Goal: Task Accomplishment & Management: Manage account settings

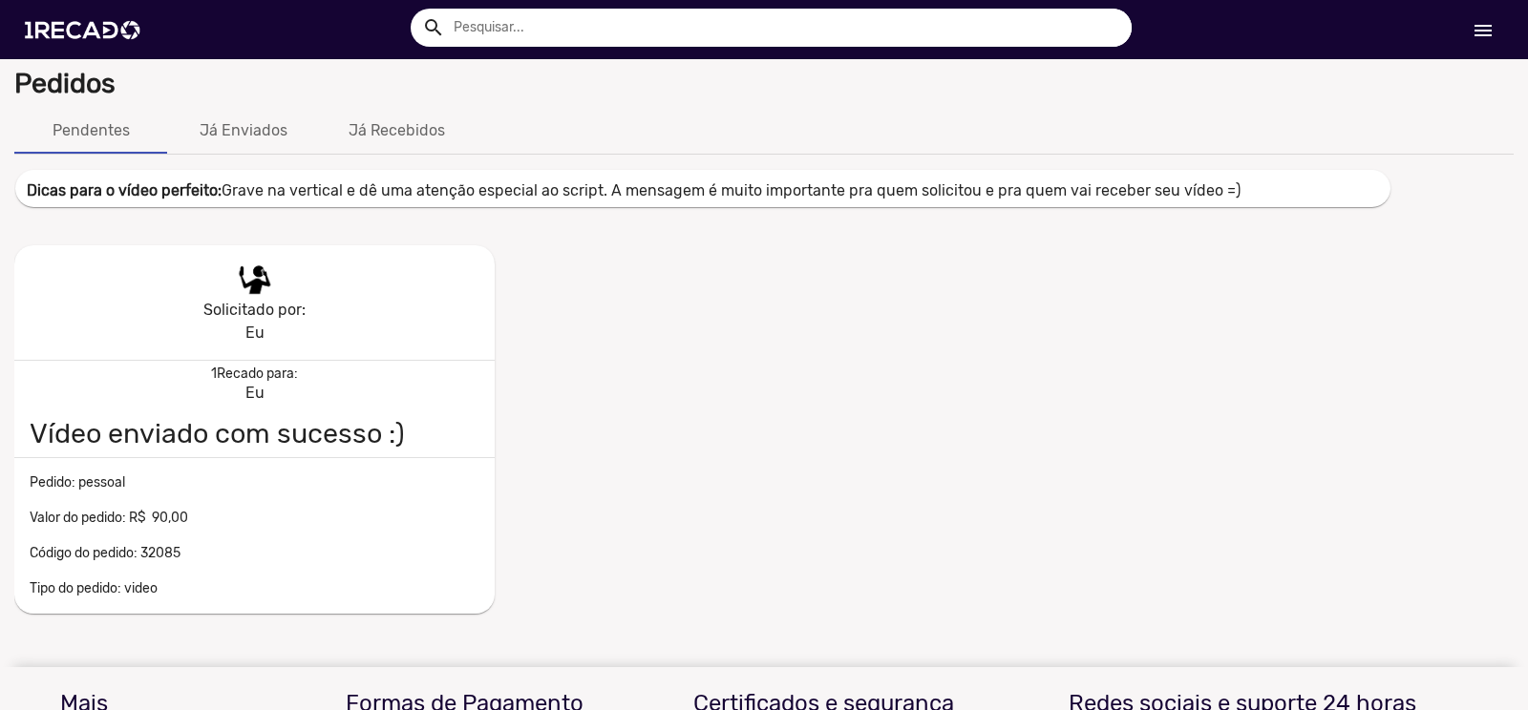
click at [1475, 32] on mat-icon "menu" at bounding box center [1482, 30] width 23 height 23
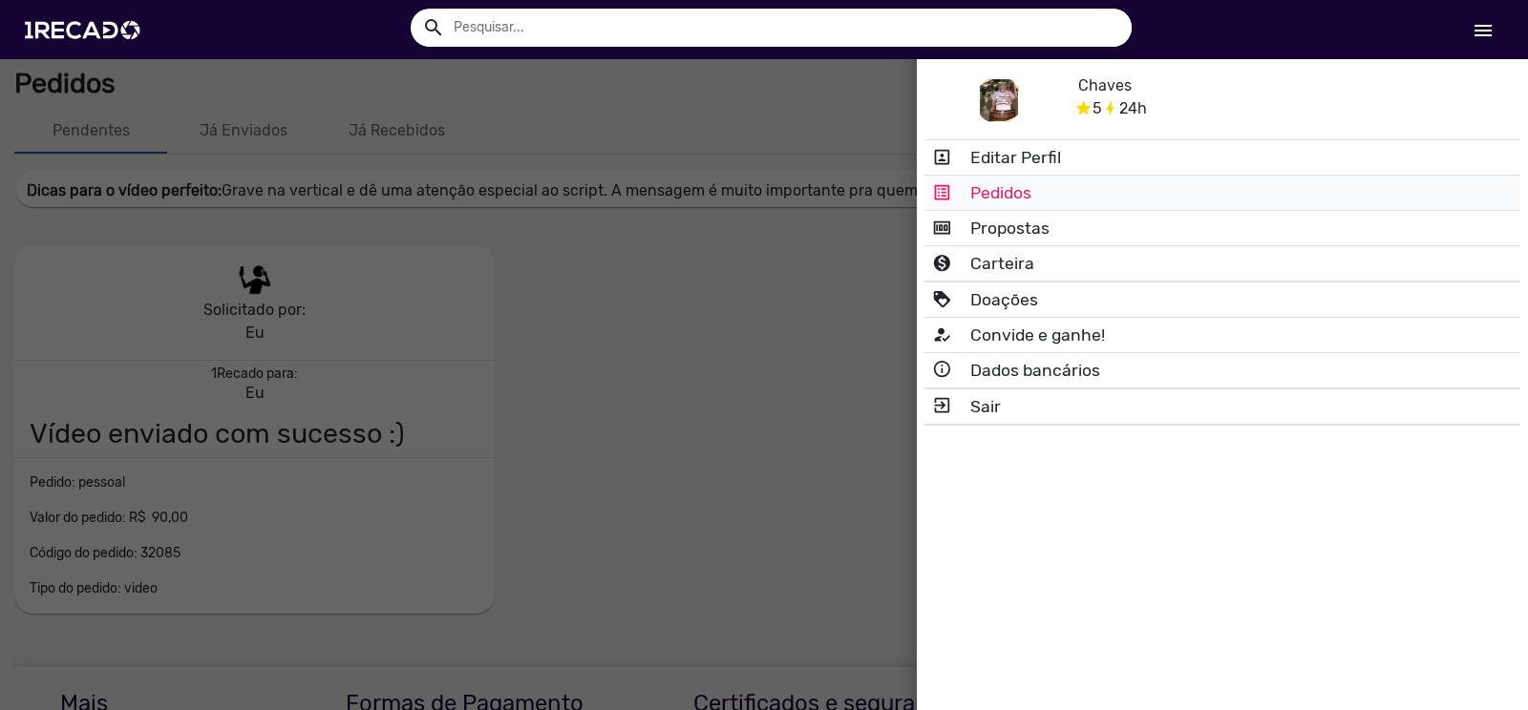
click at [1003, 192] on link "list_alt Pedidos" at bounding box center [1222, 193] width 596 height 34
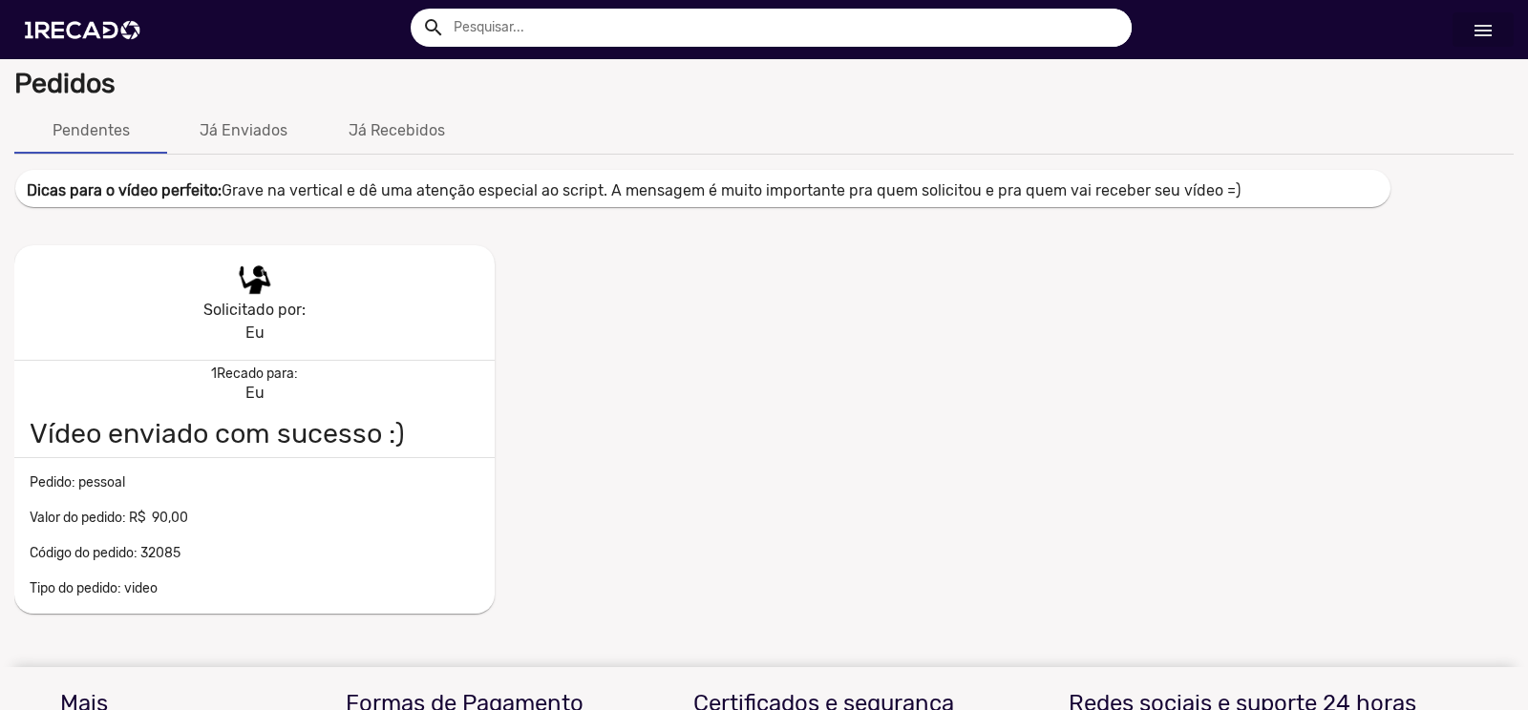
click at [1485, 22] on mat-icon "menu" at bounding box center [1482, 30] width 23 height 23
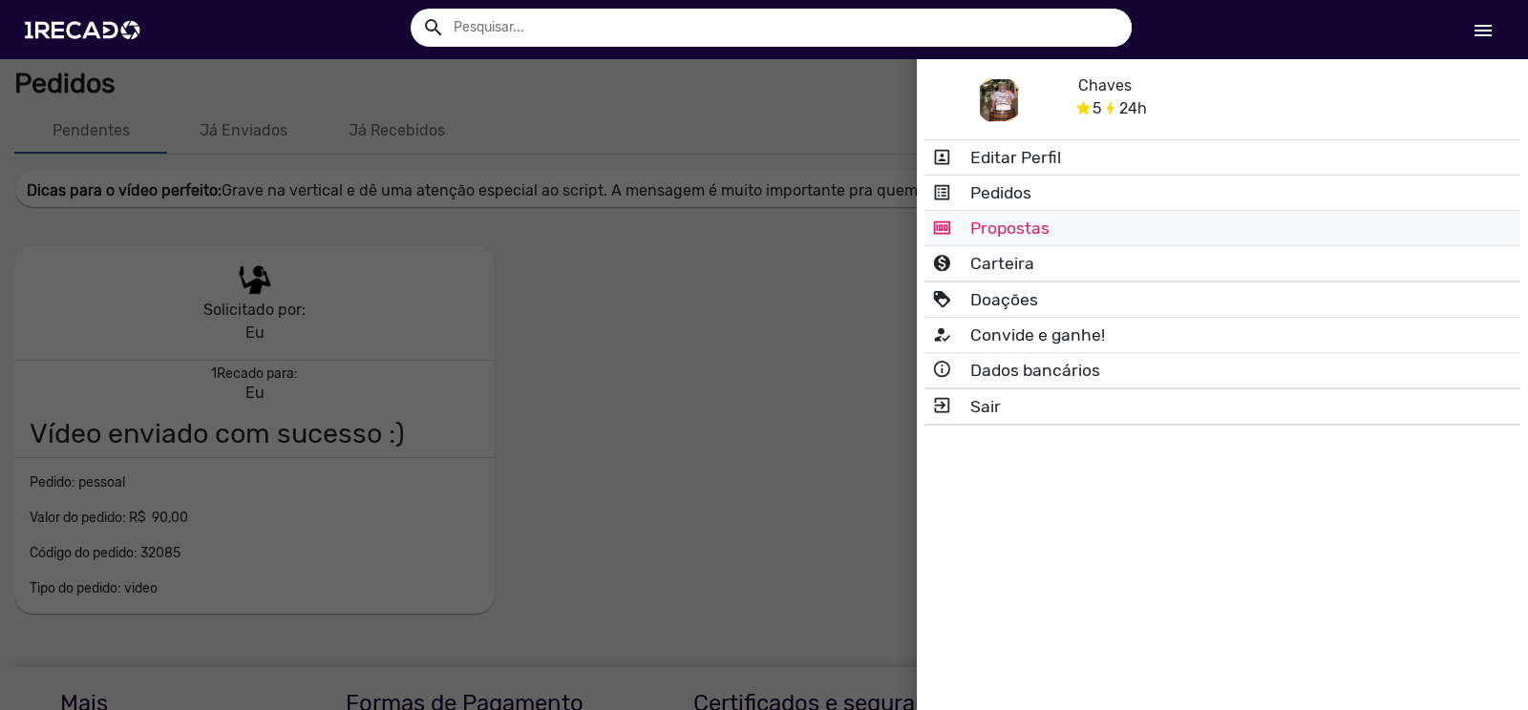
click at [1007, 226] on link "money Propostas" at bounding box center [1222, 228] width 596 height 34
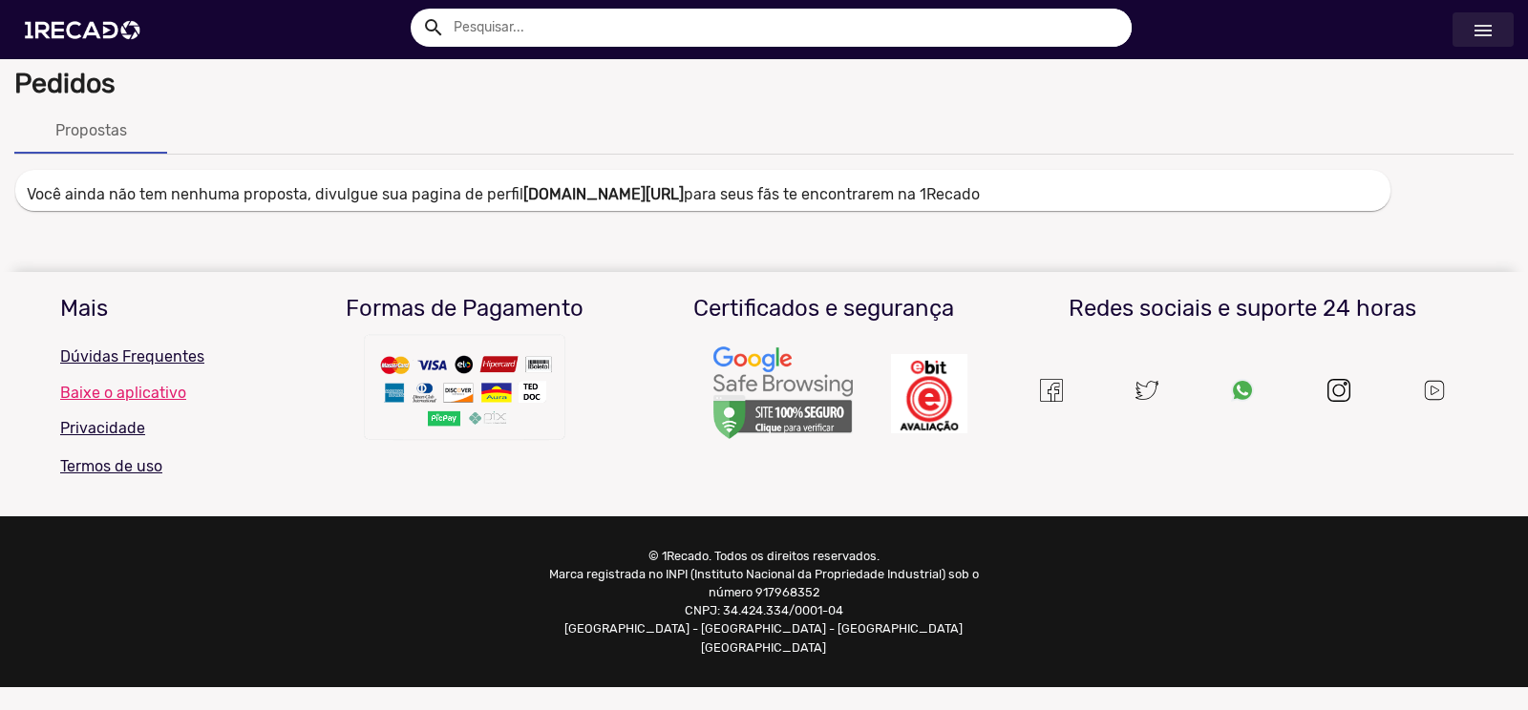
click at [1478, 22] on mat-icon "menu" at bounding box center [1482, 30] width 23 height 23
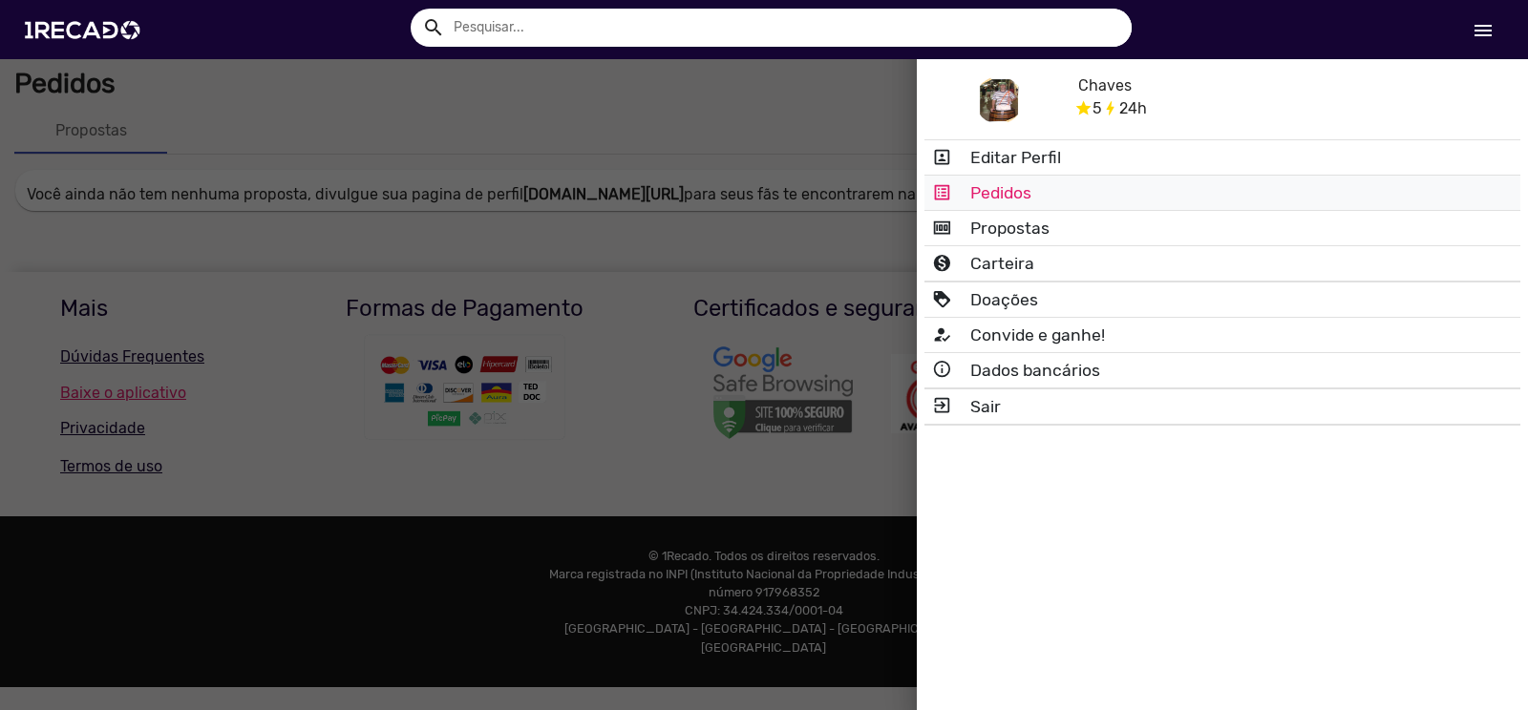
click at [1028, 184] on link "list_alt Pedidos" at bounding box center [1222, 193] width 596 height 34
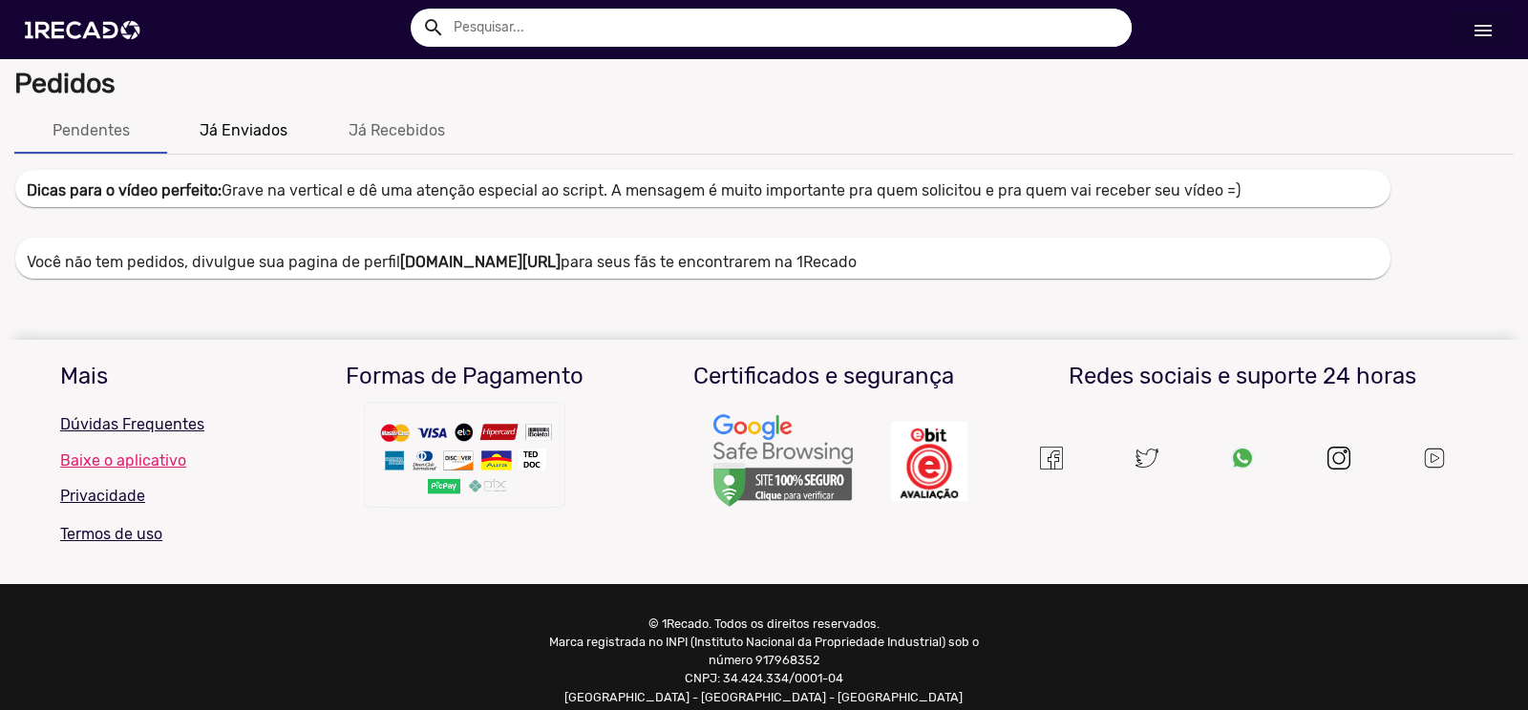
click at [258, 132] on div "Já Enviados" at bounding box center [244, 130] width 88 height 23
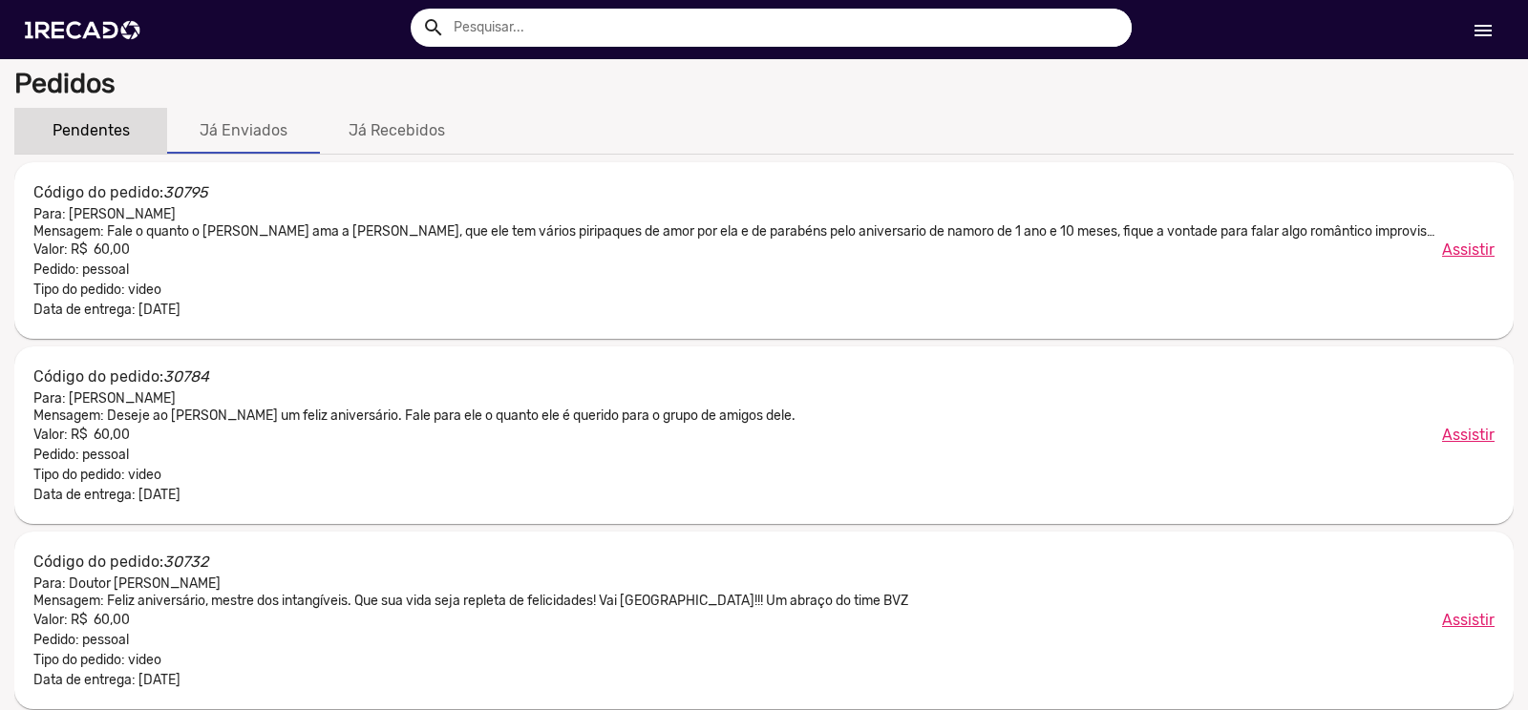
click at [67, 130] on div "Pendentes" at bounding box center [91, 130] width 77 height 23
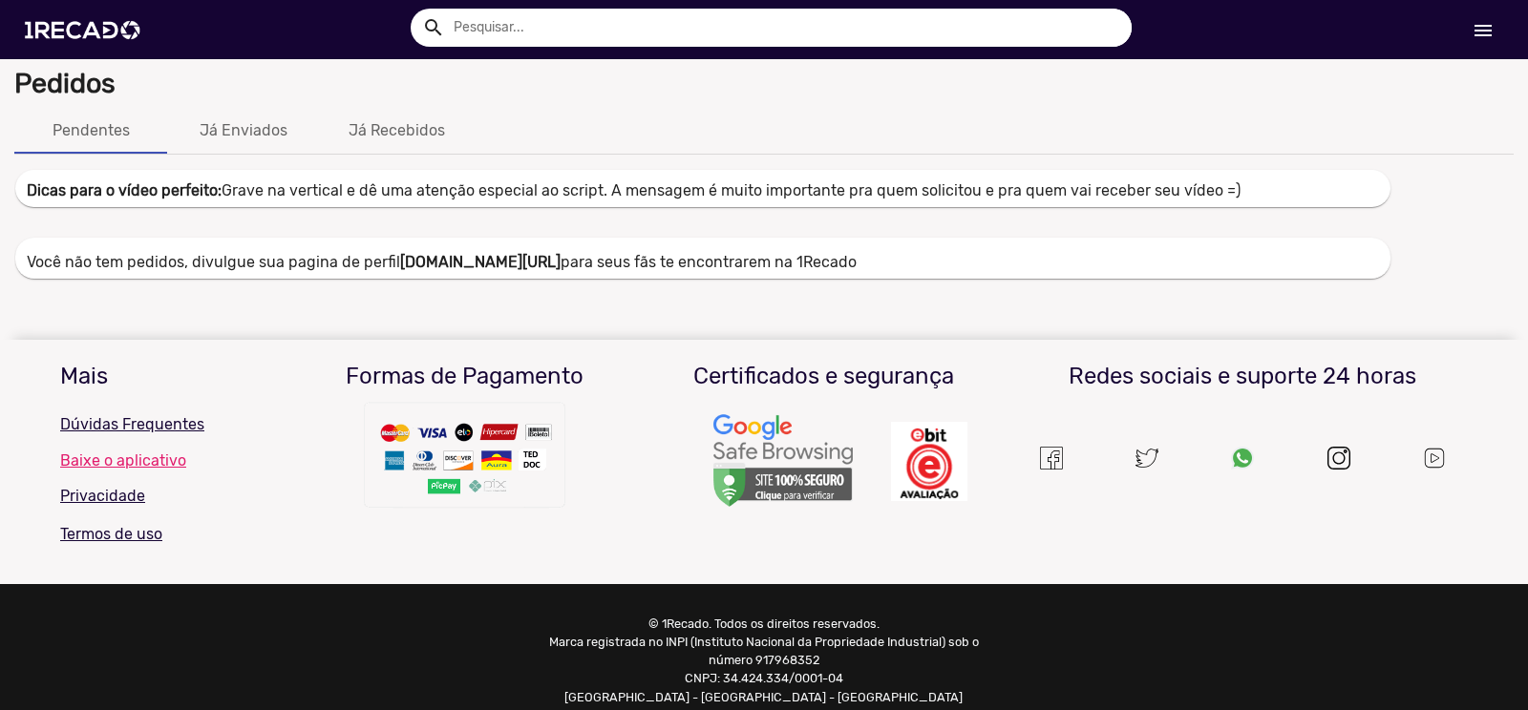
click at [1475, 26] on mat-icon "menu" at bounding box center [1482, 30] width 23 height 23
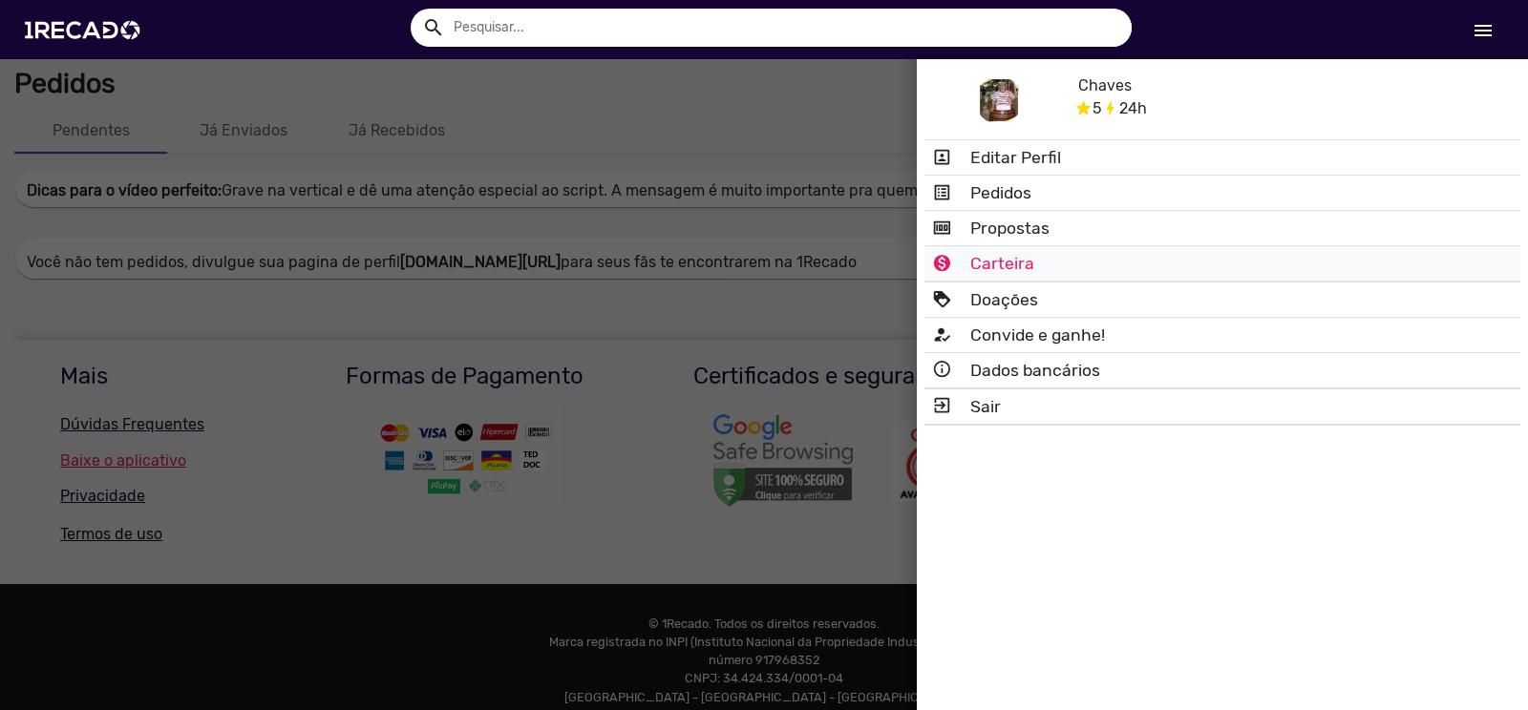
click at [1011, 264] on link "monetization_on_outlined Carteira" at bounding box center [1222, 263] width 596 height 34
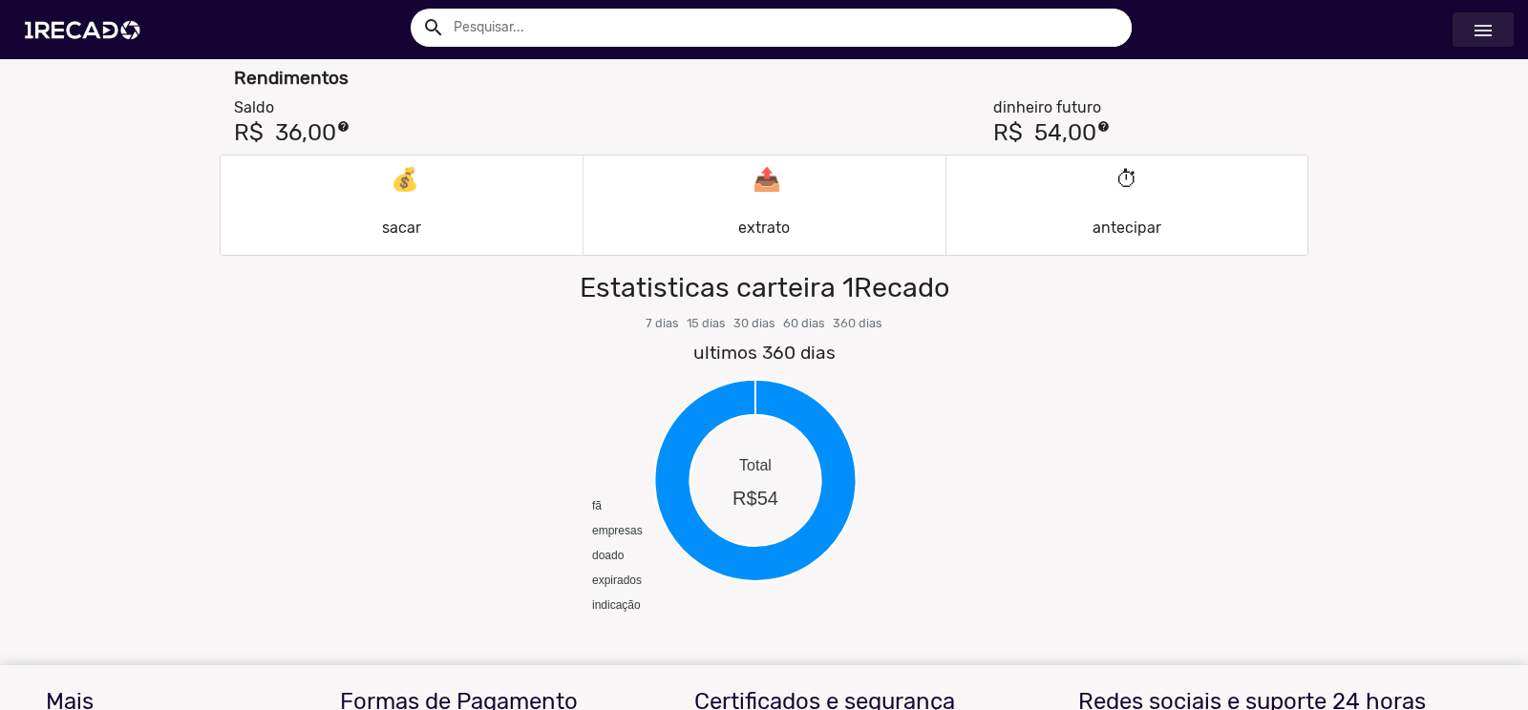
click at [1482, 26] on mat-icon "menu" at bounding box center [1482, 30] width 23 height 23
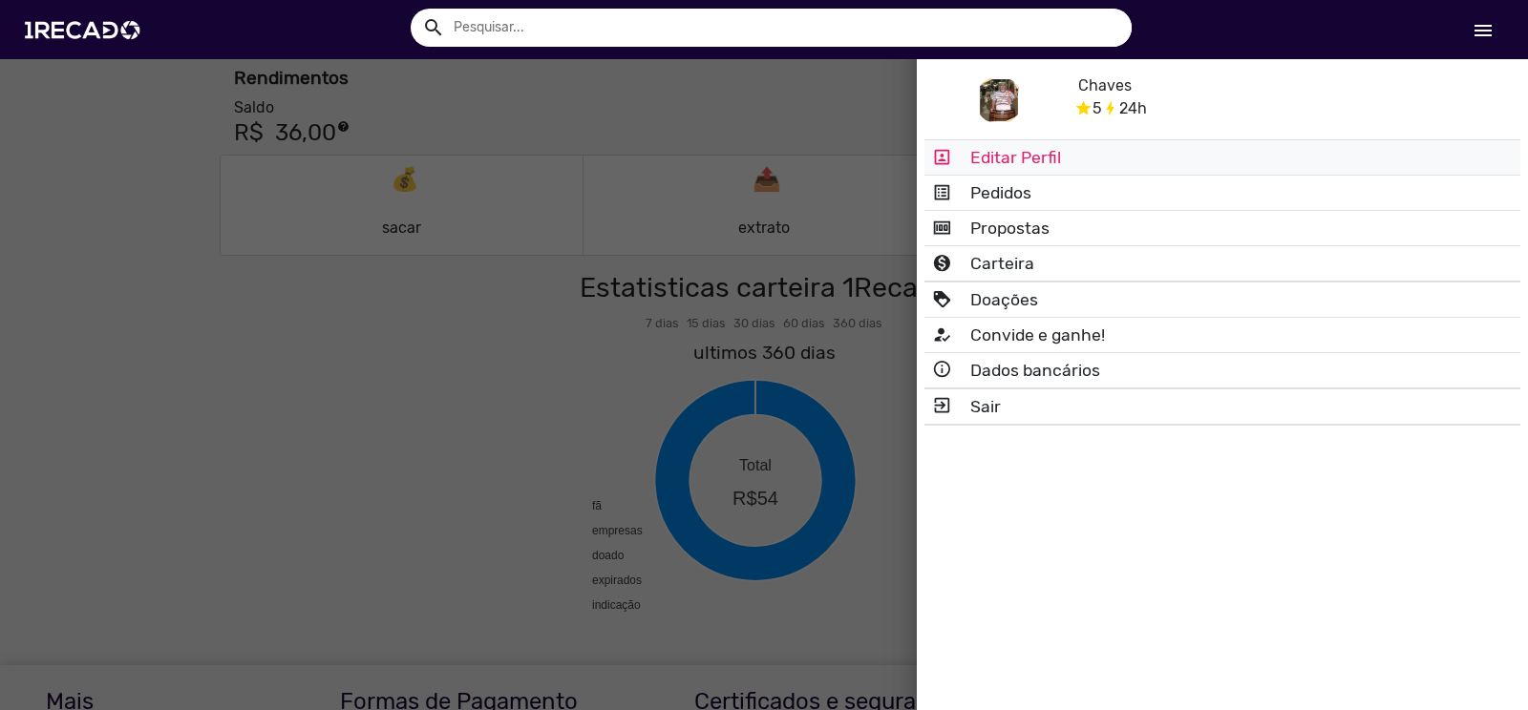
click at [1063, 168] on link "portrait Editar Perfil" at bounding box center [1222, 157] width 596 height 34
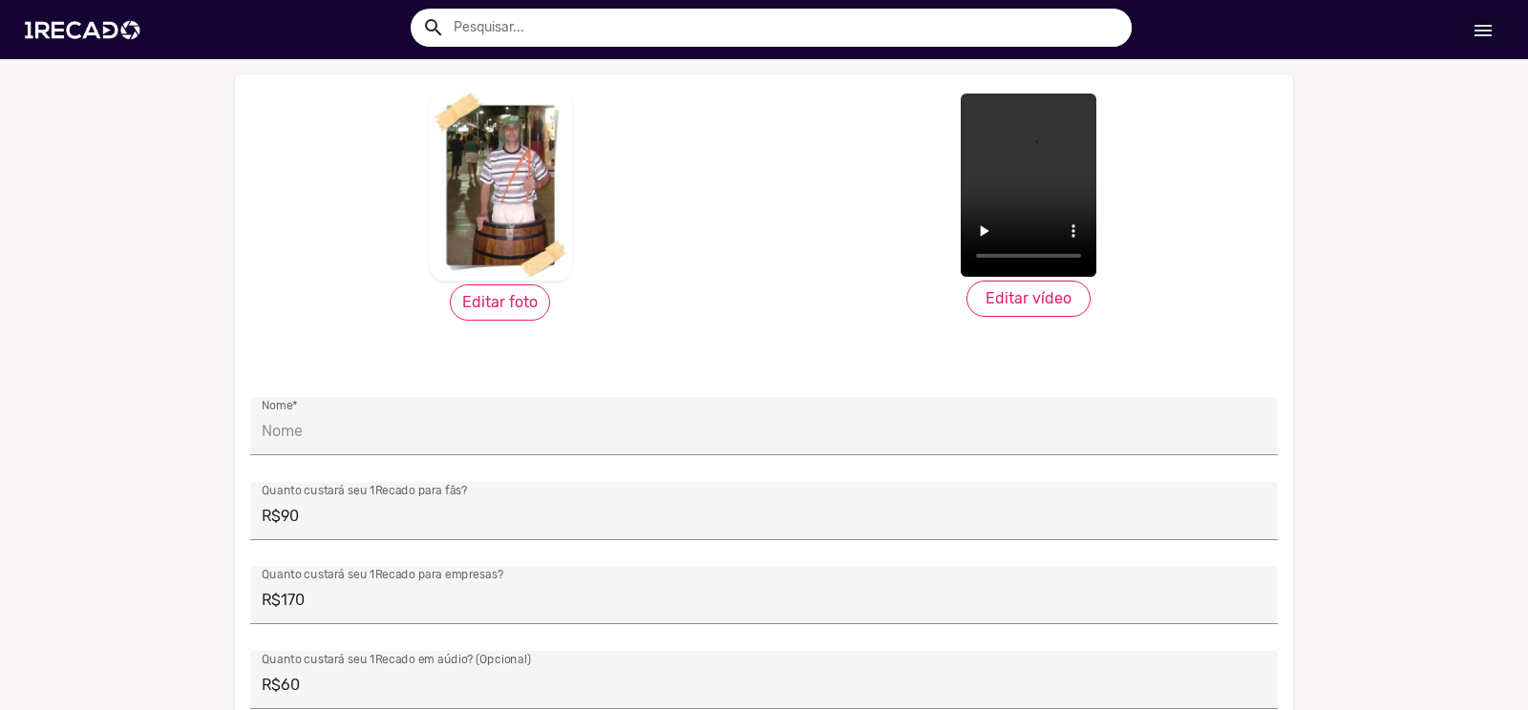
type input "Chaves"
type textarea "Chaves Brasil Com uma linguagem bem humorada E as peripécias do personagem conh…"
type input "Comediante"
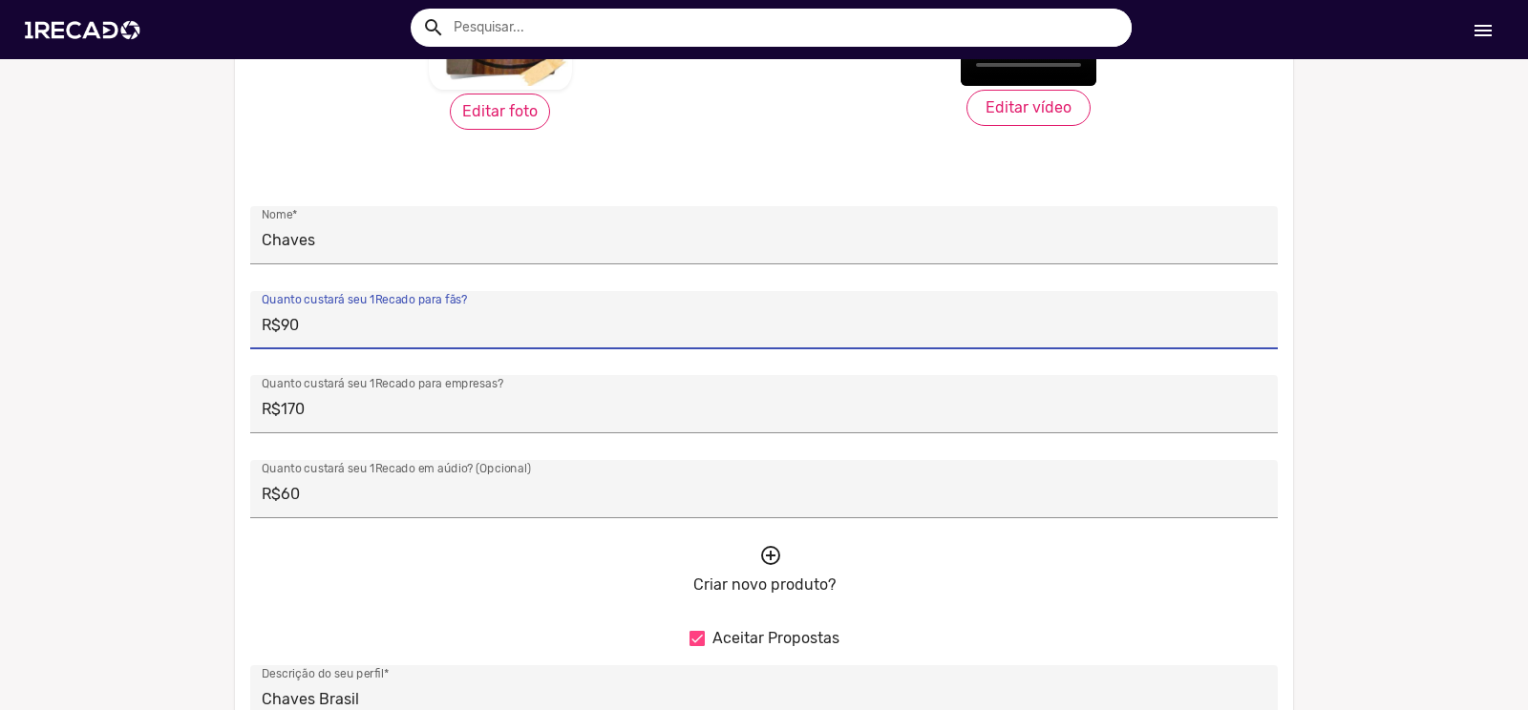
click at [340, 318] on input "R$90" at bounding box center [764, 325] width 1004 height 25
drag, startPoint x: 275, startPoint y: 323, endPoint x: 308, endPoint y: 323, distance: 33.4
click at [308, 323] on input "R$90" at bounding box center [764, 325] width 1004 height 25
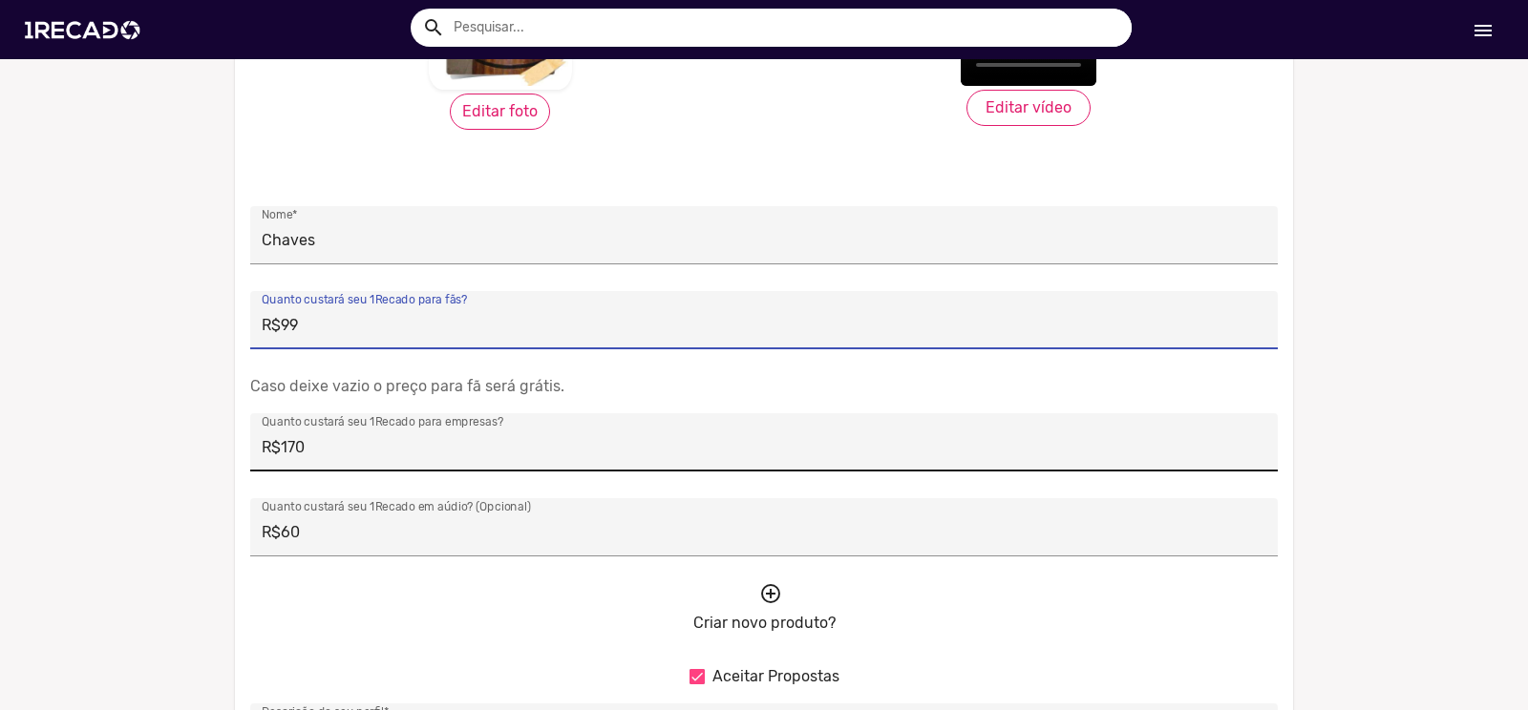
type input "R$99"
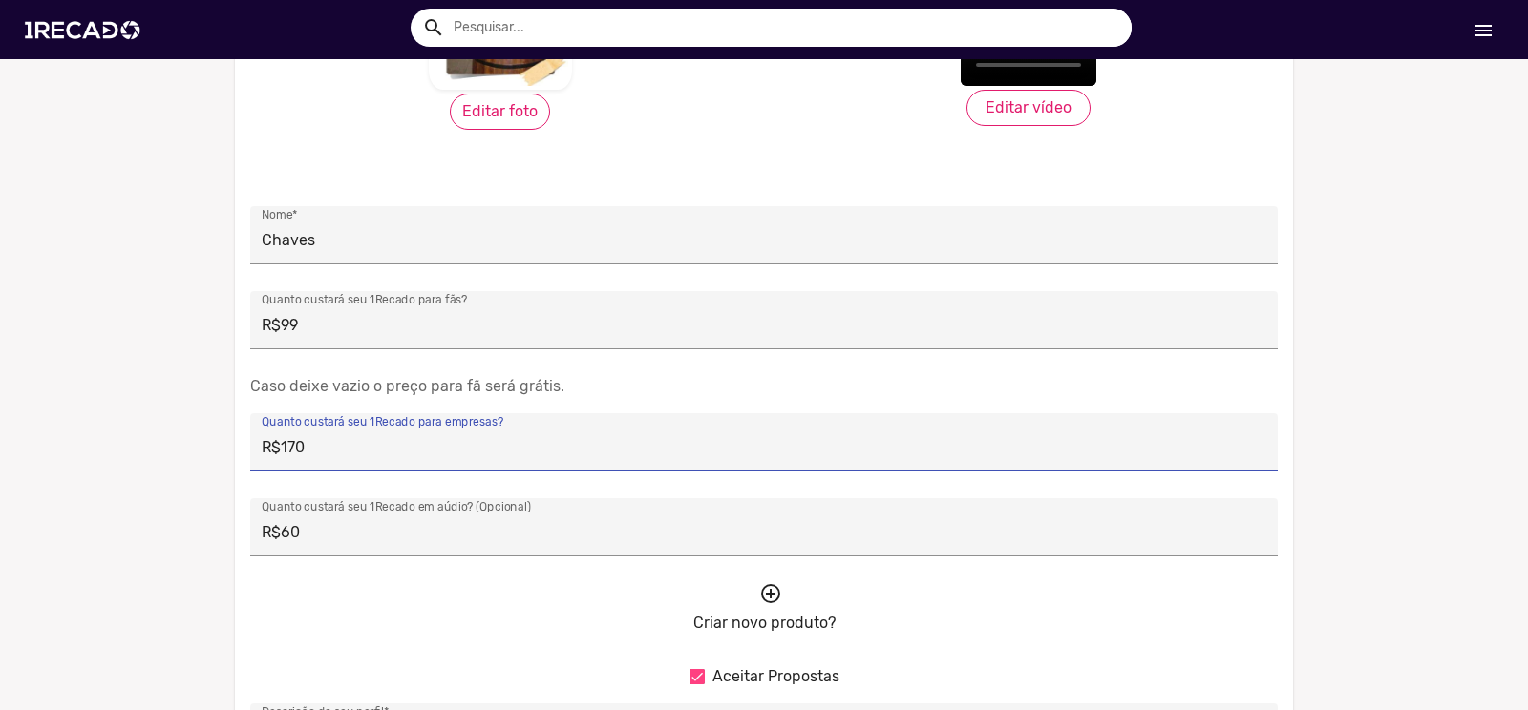
drag, startPoint x: 306, startPoint y: 446, endPoint x: 273, endPoint y: 449, distance: 32.6
click at [273, 449] on input "R$170" at bounding box center [764, 447] width 1004 height 25
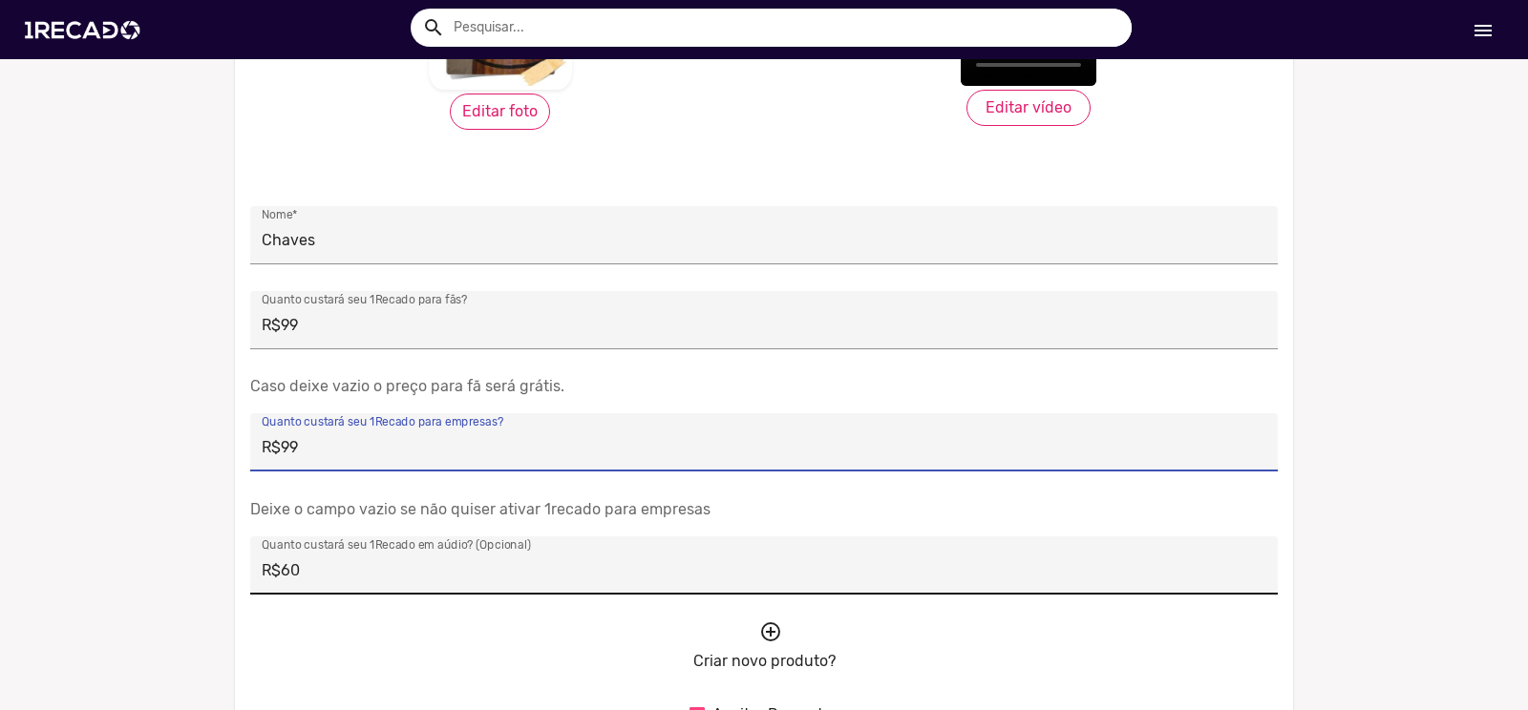
type input "R$99"
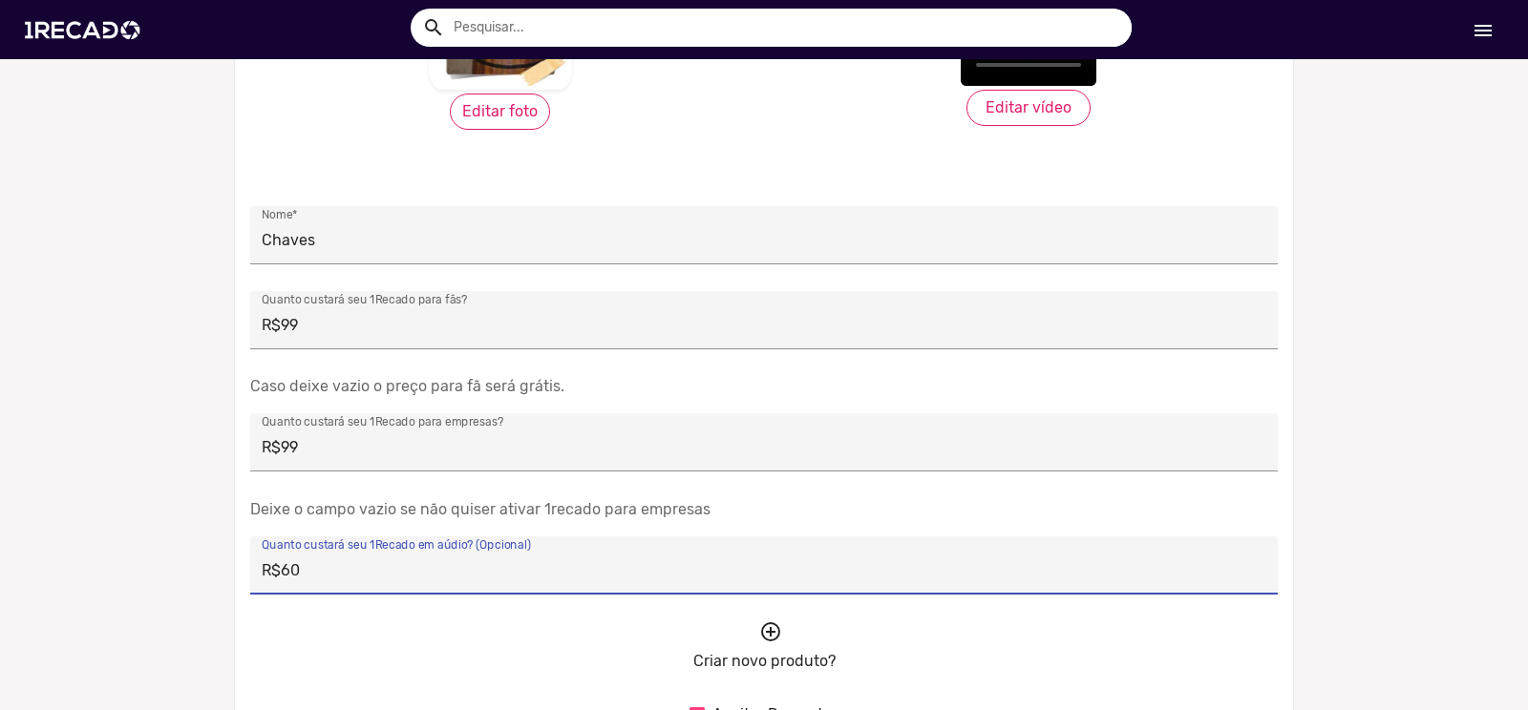
drag, startPoint x: 300, startPoint y: 570, endPoint x: 279, endPoint y: 572, distance: 21.1
click at [279, 572] on input "R$60" at bounding box center [764, 571] width 1004 height 25
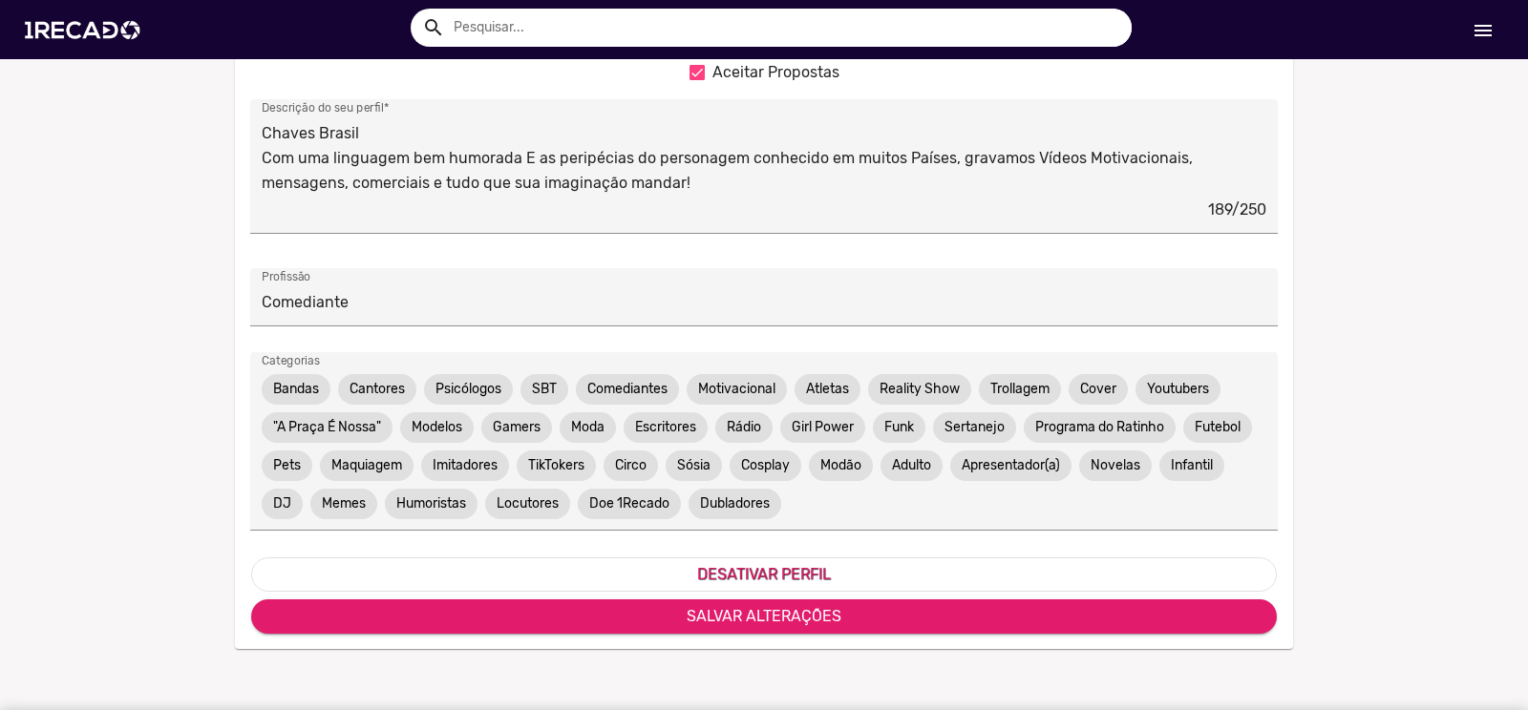
scroll to position [955, 0]
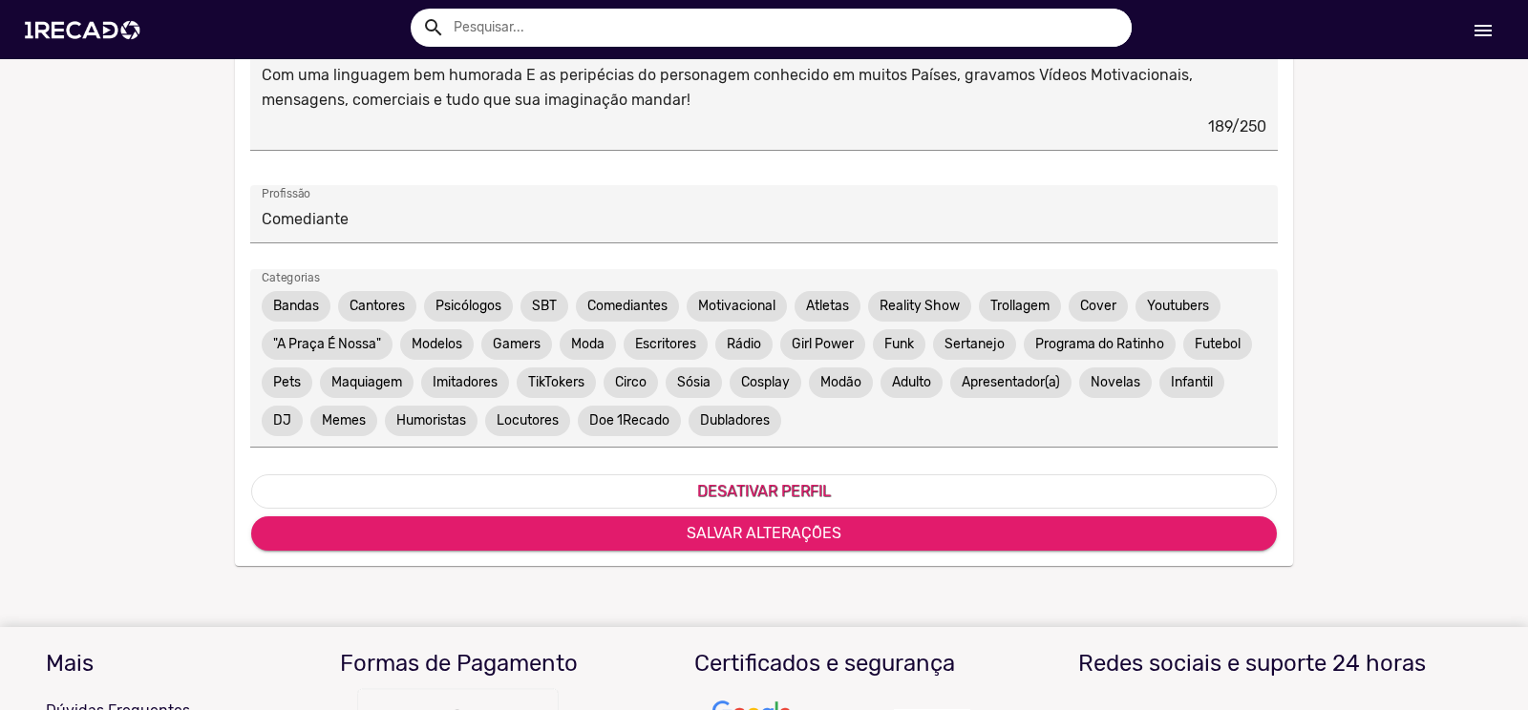
type input "R$65"
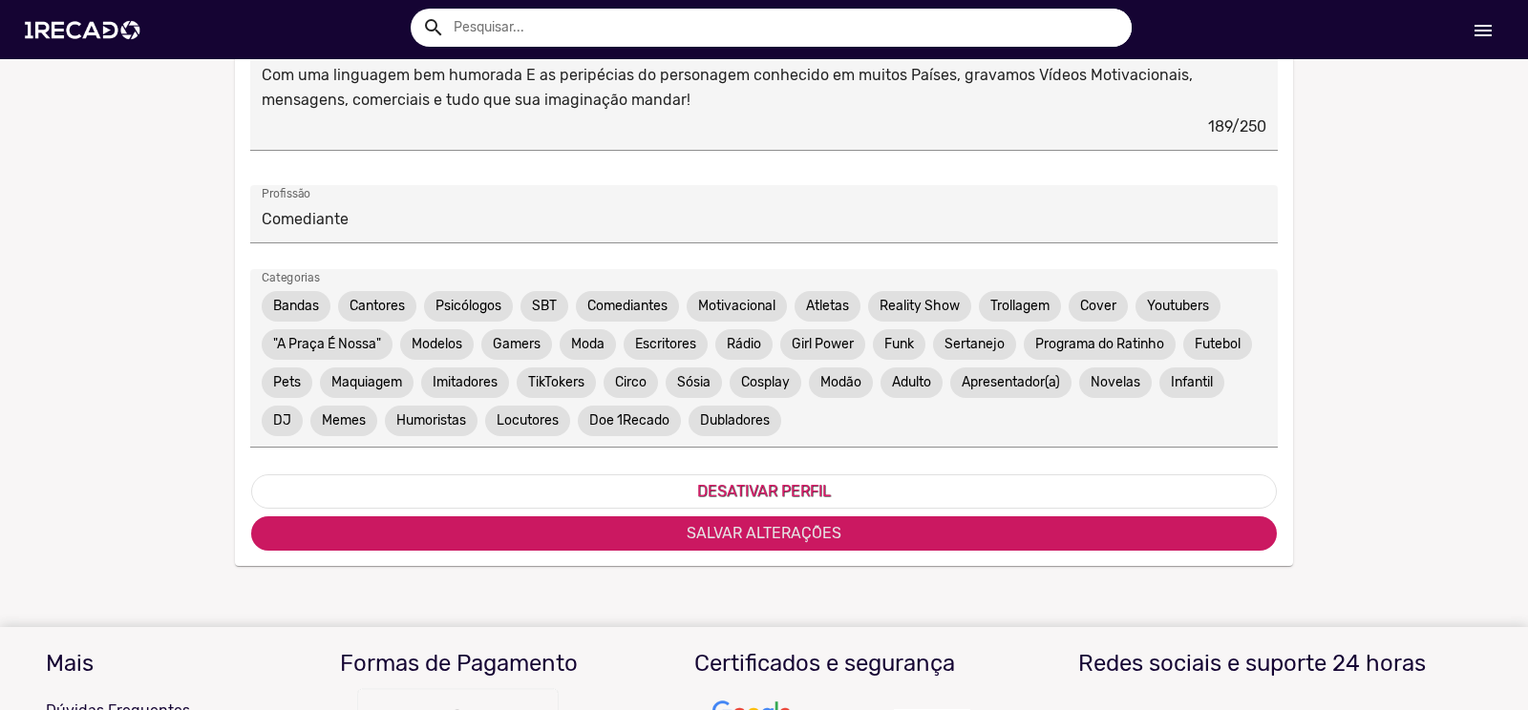
click at [710, 530] on span "SALVAR ALTERAÇÕES" at bounding box center [763, 533] width 155 height 18
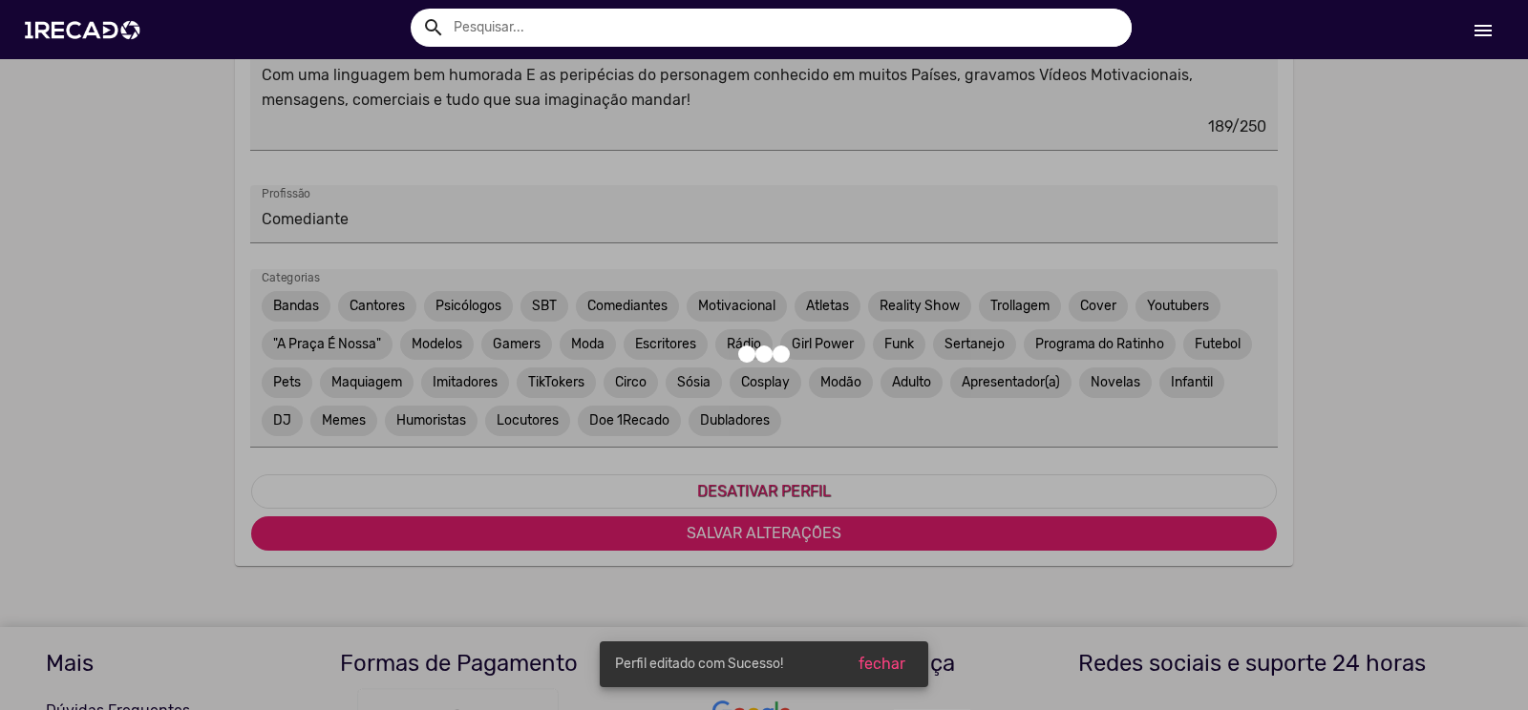
type input "R$99"
type input "R$65"
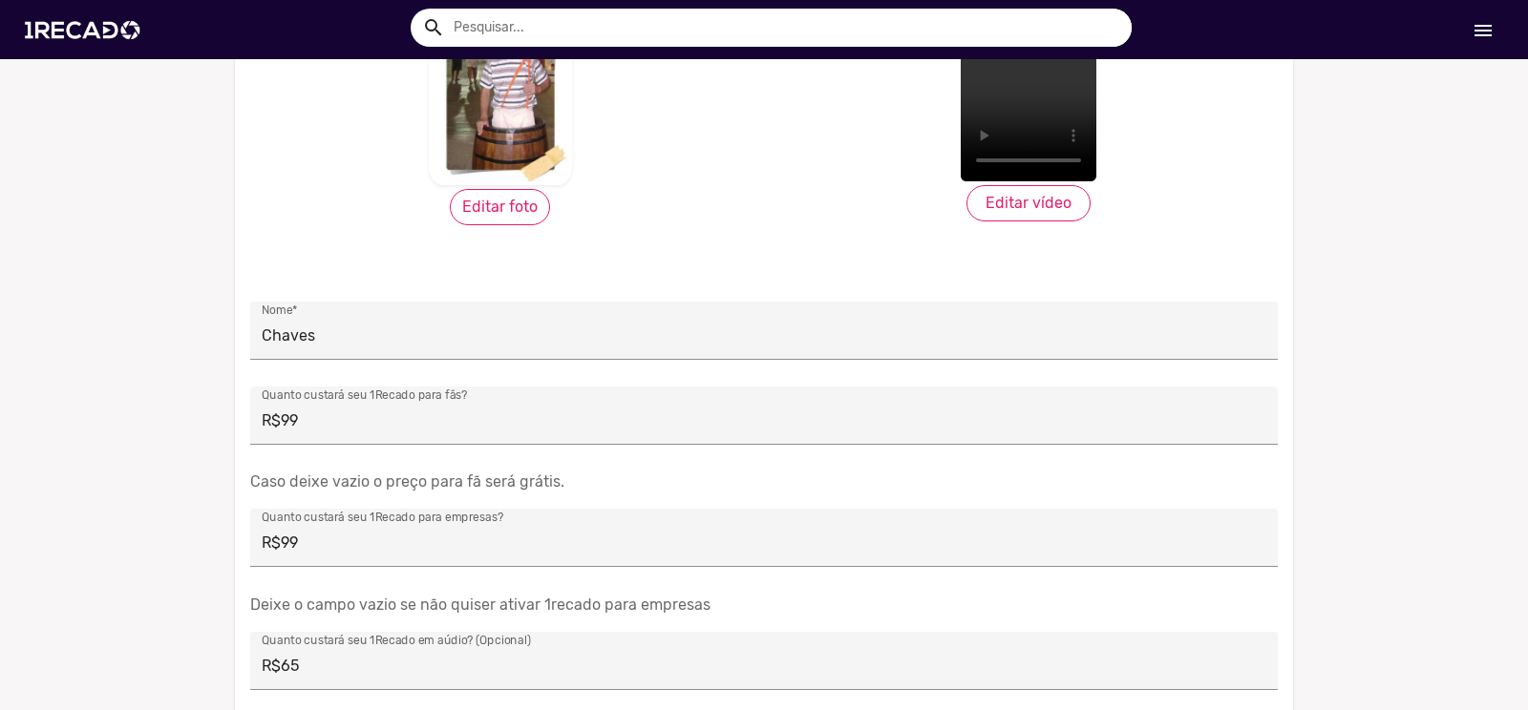
scroll to position [0, 0]
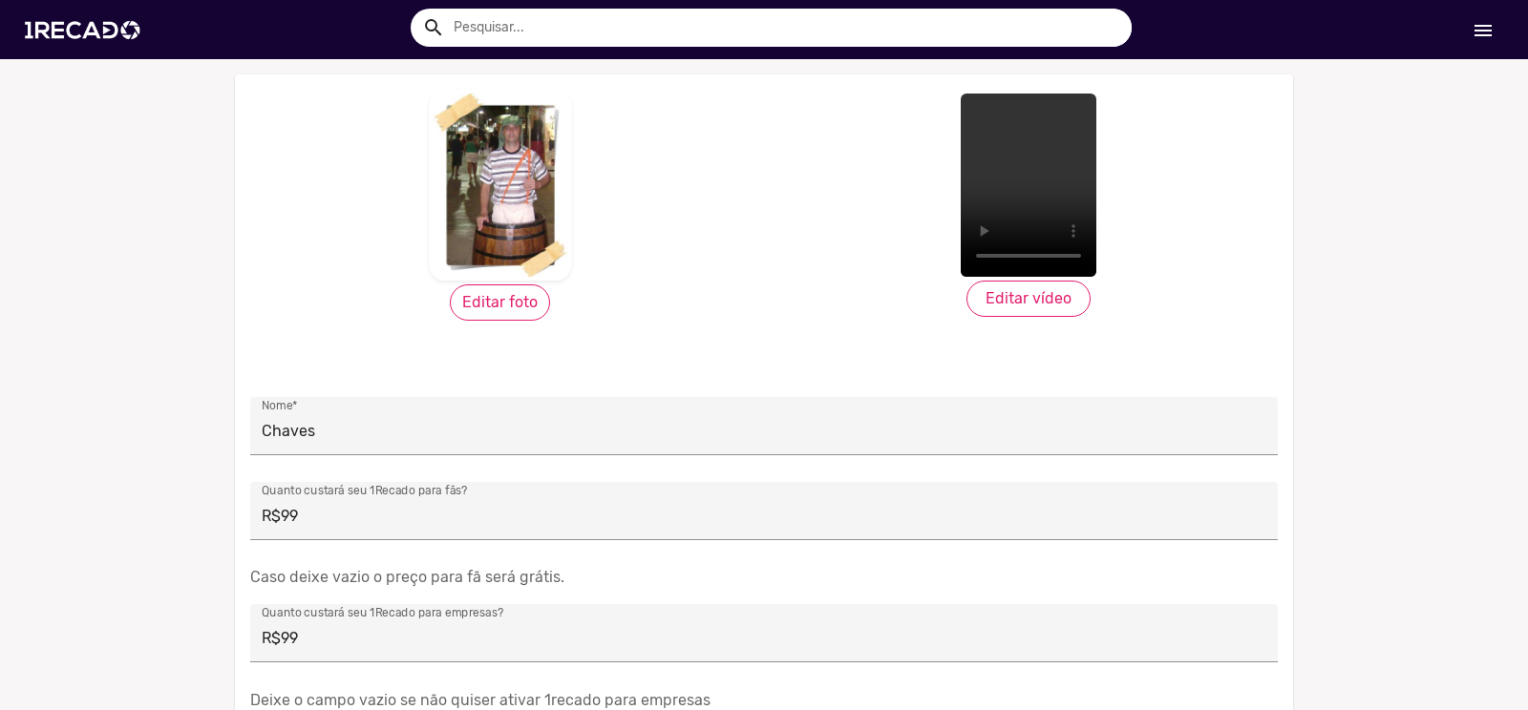
click at [1023, 182] on video "Your browser does not support HTML5 video." at bounding box center [1028, 185] width 143 height 191
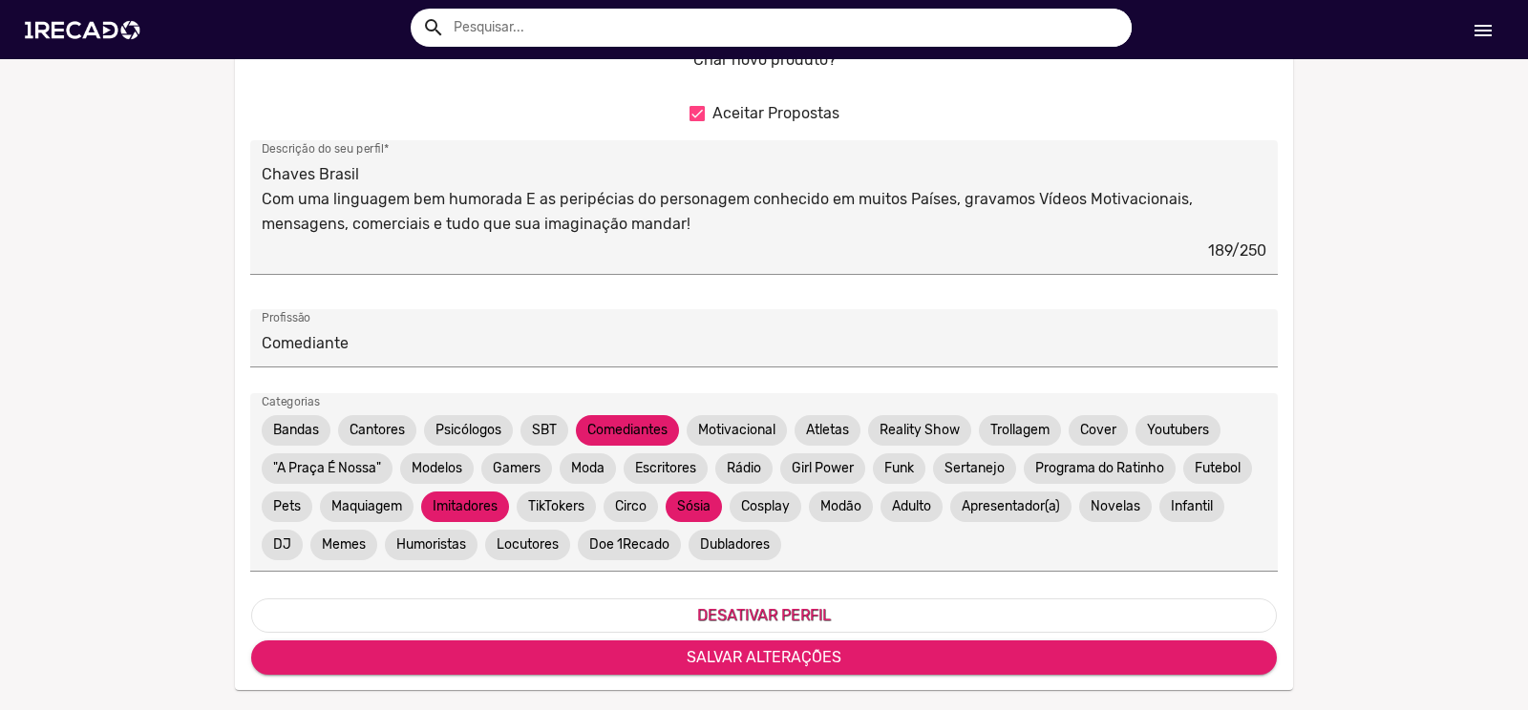
scroll to position [955, 0]
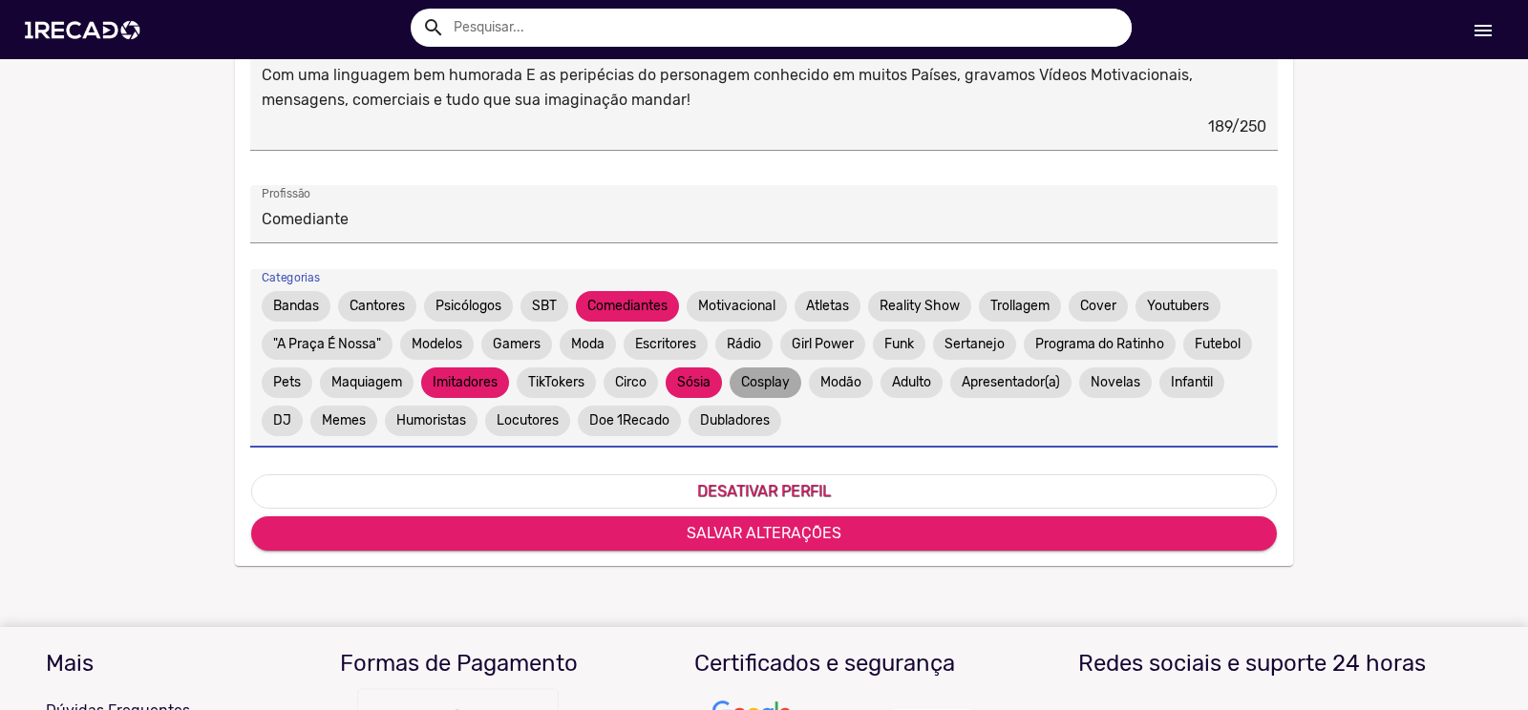
click at [758, 387] on mat-chip "Cosplay" at bounding box center [765, 383] width 72 height 31
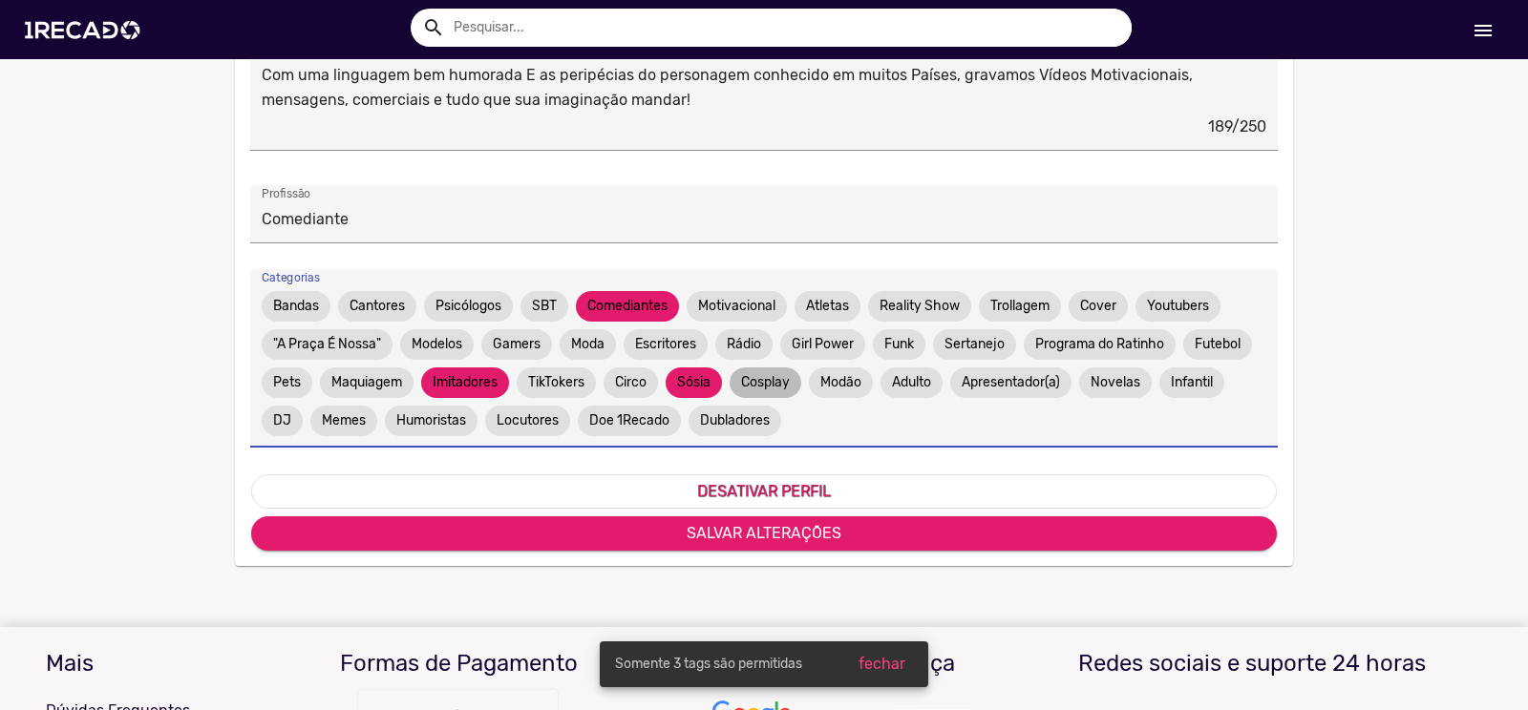
click at [758, 387] on mat-chip "Cosplay" at bounding box center [765, 383] width 72 height 31
click at [808, 398] on span "Modão" at bounding box center [841, 383] width 72 height 38
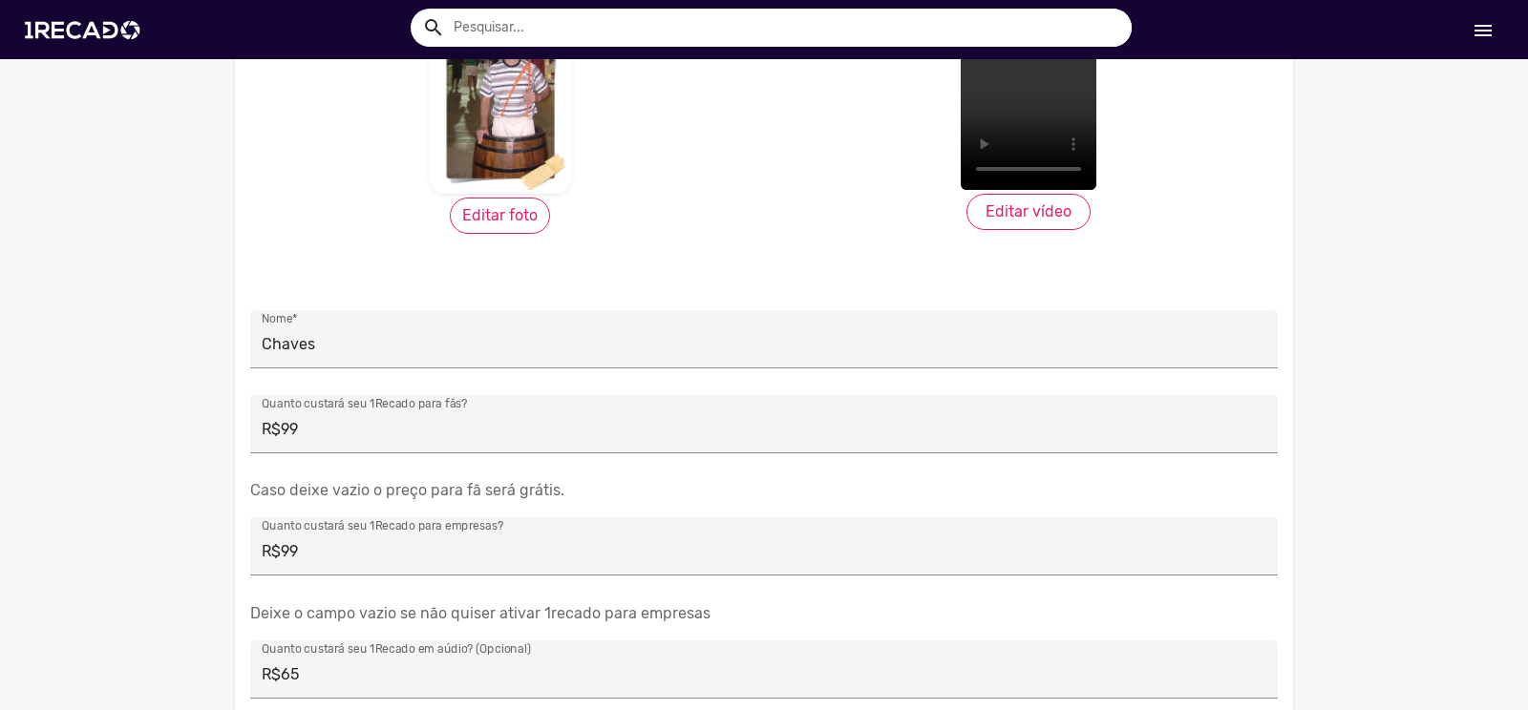
scroll to position [0, 0]
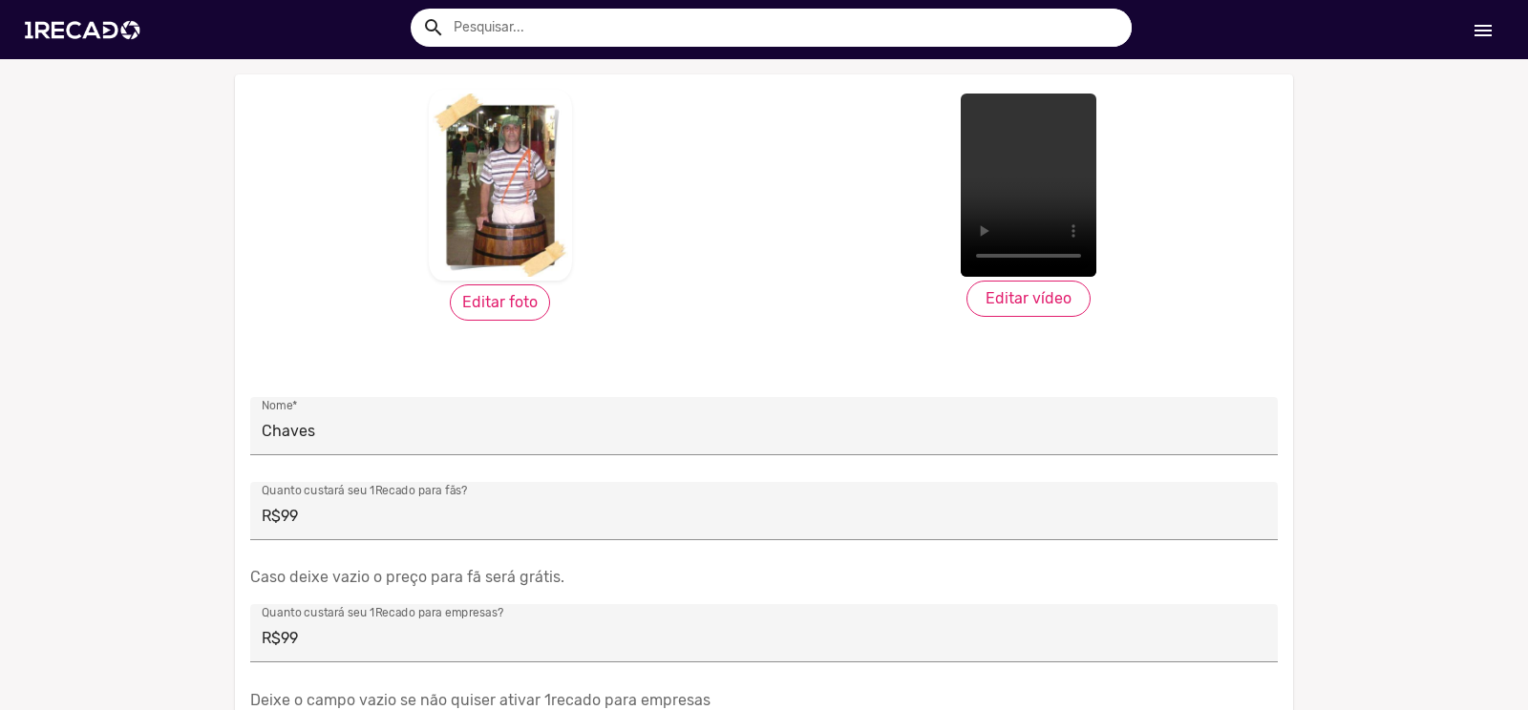
click at [1478, 32] on mat-icon "menu" at bounding box center [1482, 30] width 23 height 23
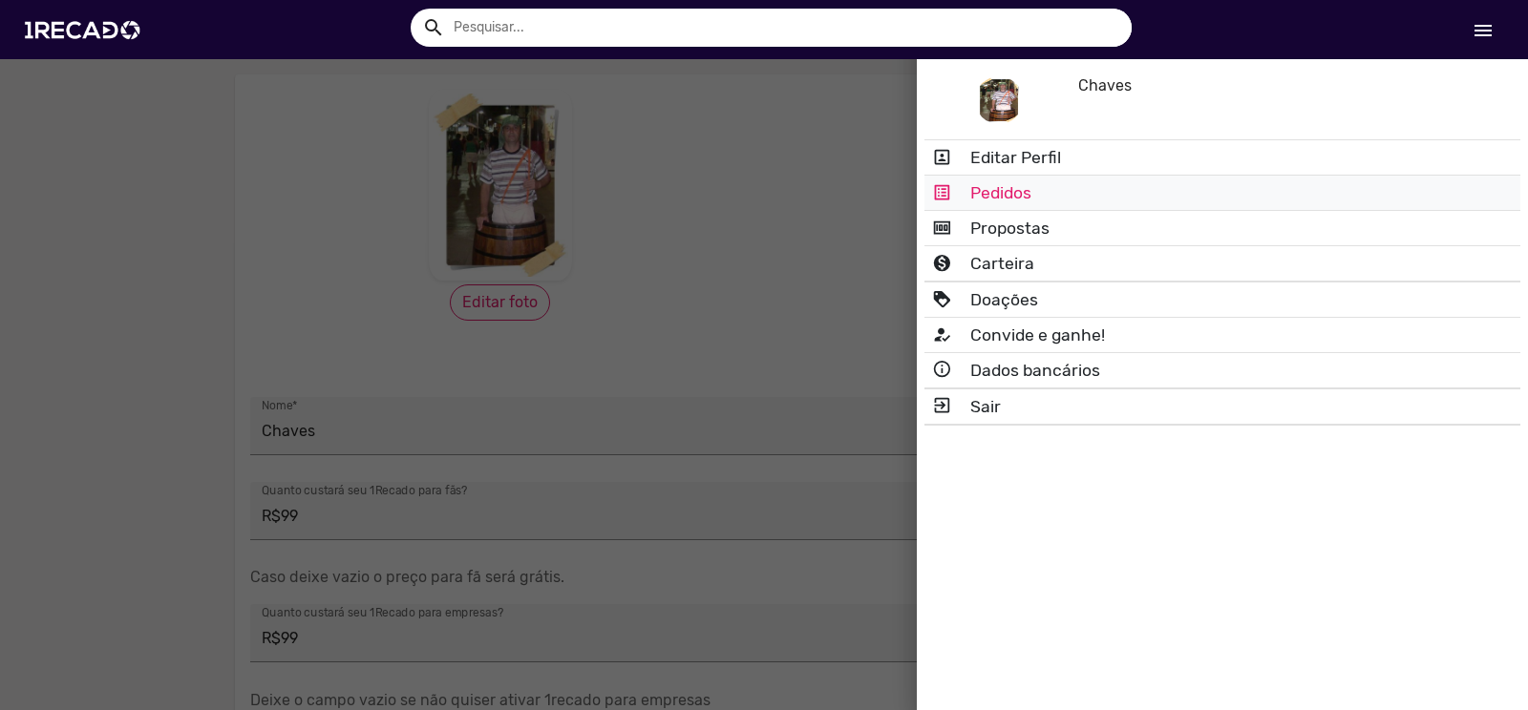
click at [1017, 198] on link "list_alt Pedidos" at bounding box center [1222, 193] width 596 height 34
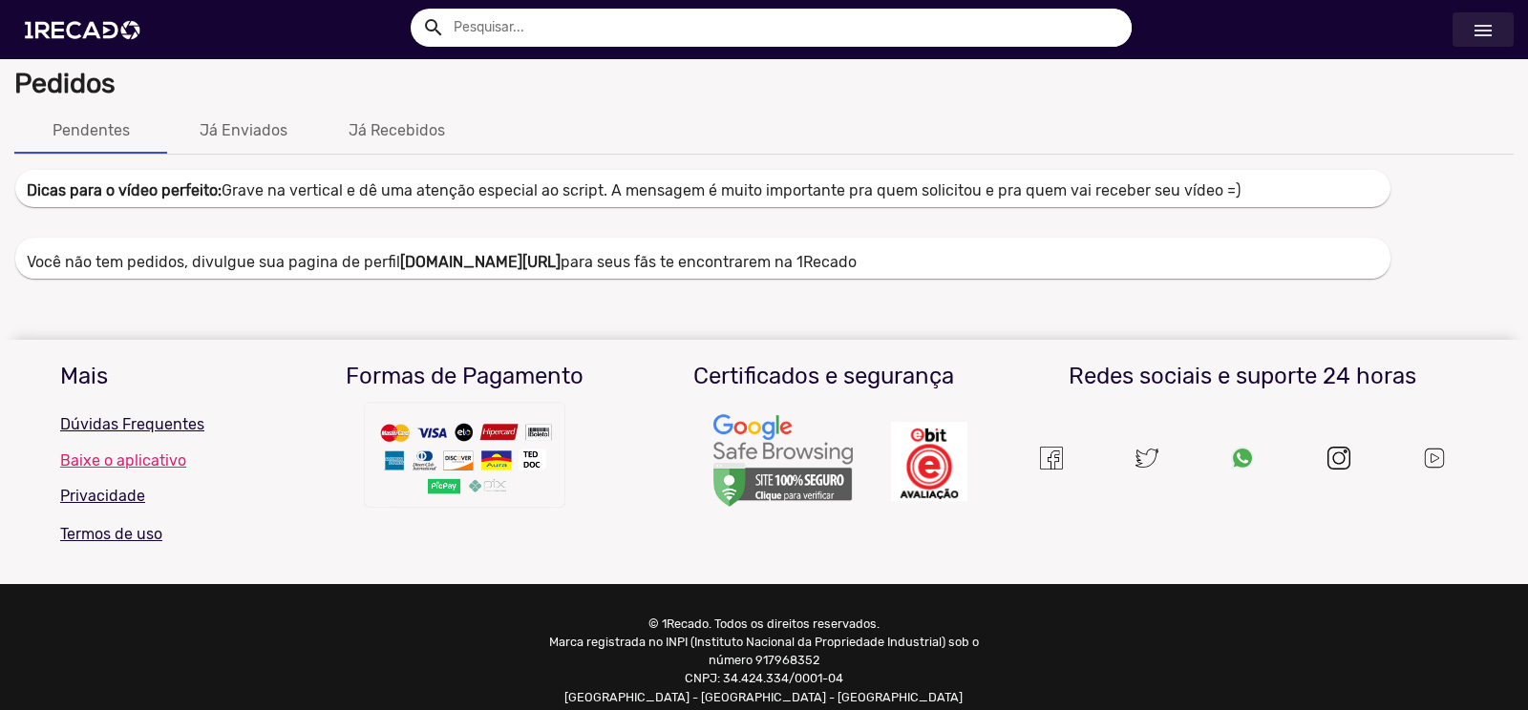
click at [1475, 32] on mat-icon "menu" at bounding box center [1482, 30] width 23 height 23
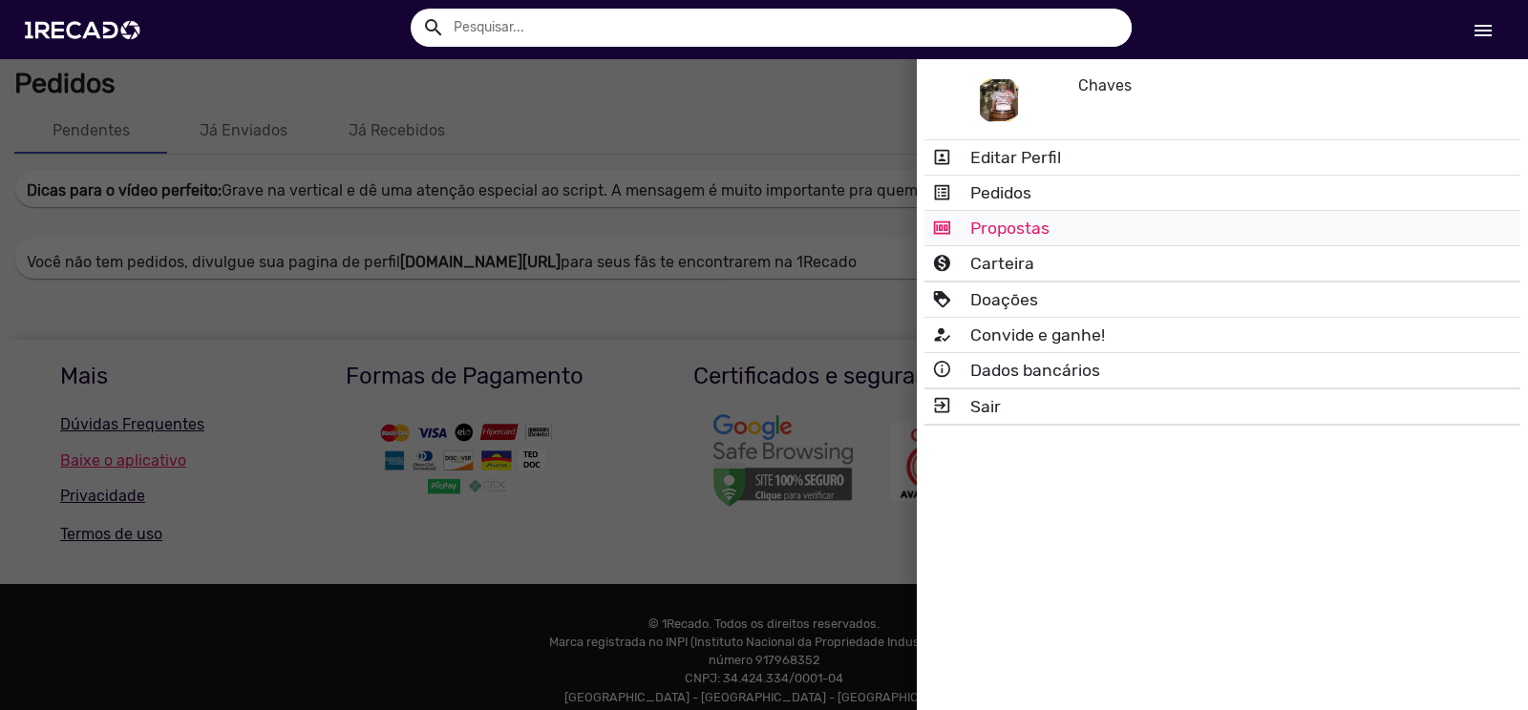
click at [1020, 221] on link "money Propostas" at bounding box center [1222, 228] width 596 height 34
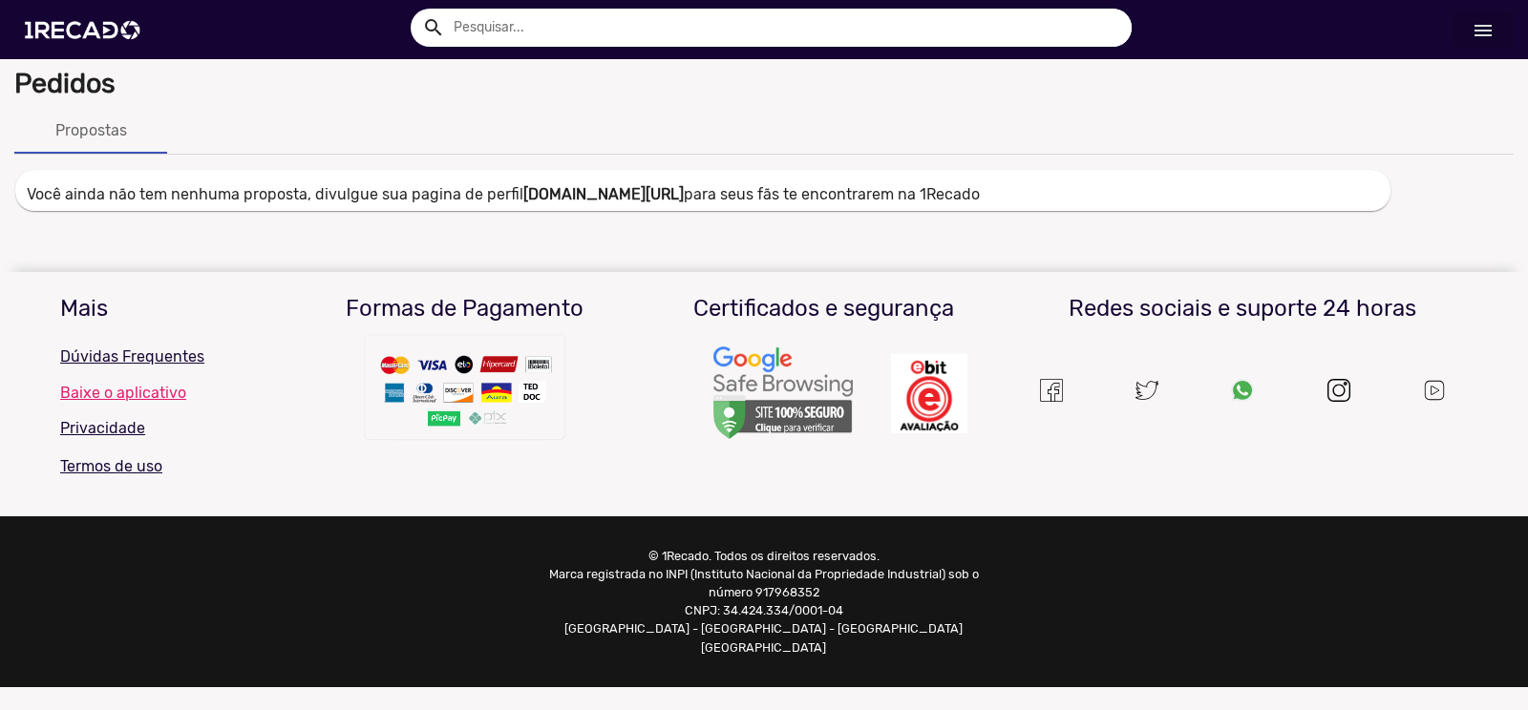
click at [1312, 37] on div "arrow_back Propostas search menu" at bounding box center [763, 29] width 1499 height 59
